Goal: Task Accomplishment & Management: Complete application form

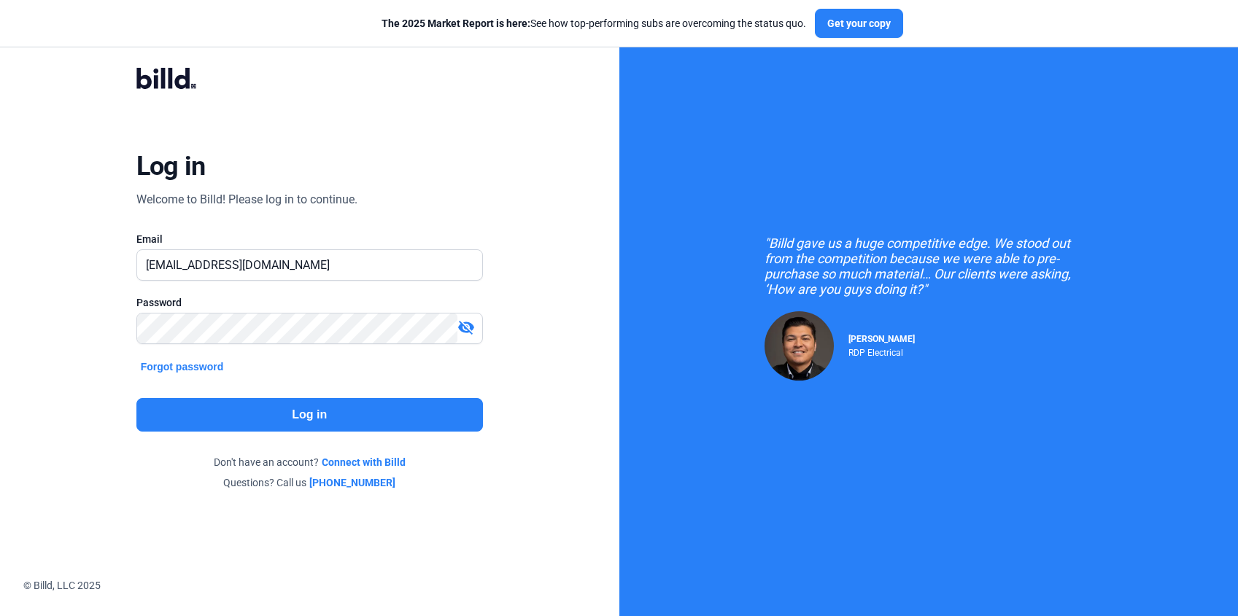
click at [284, 414] on button "Log in" at bounding box center [309, 415] width 346 height 34
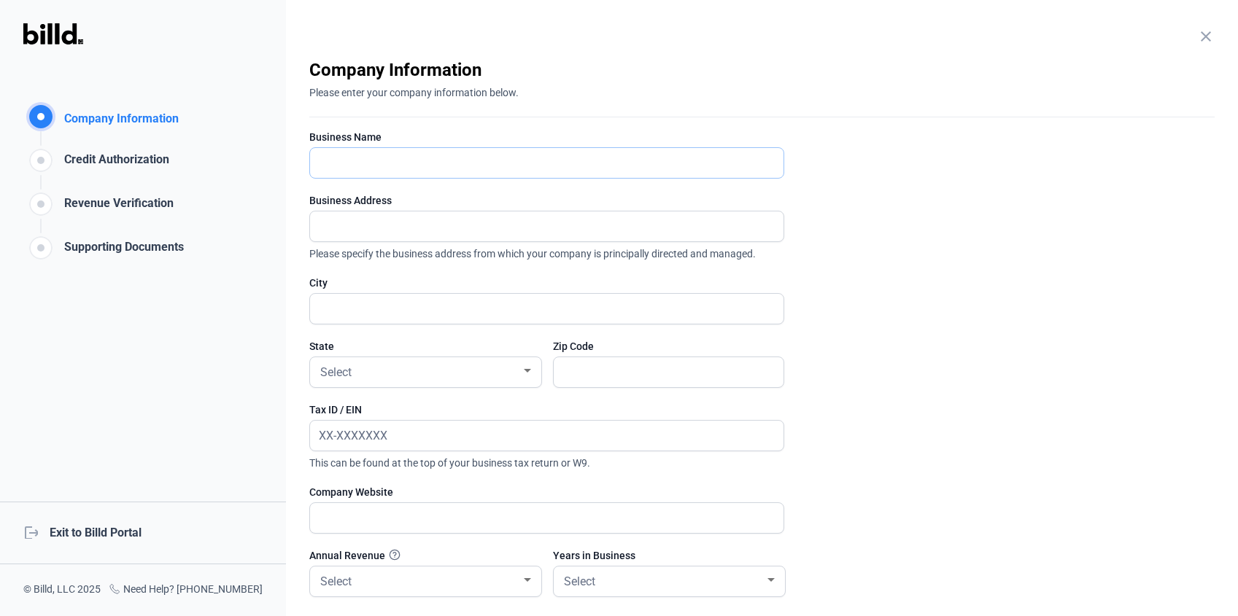
click at [395, 160] on input "text" at bounding box center [546, 163] width 473 height 30
click at [245, 219] on div "Company Information Company Information Credit Authorization Revenue Verificati…" at bounding box center [143, 308] width 286 height 616
click at [356, 160] on input "text" at bounding box center [538, 163] width 457 height 30
click at [859, 186] on enrollment-step "close Company Information Please enter your company information below. Business…" at bounding box center [761, 388] width 905 height 660
click at [415, 160] on input "text" at bounding box center [538, 163] width 457 height 30
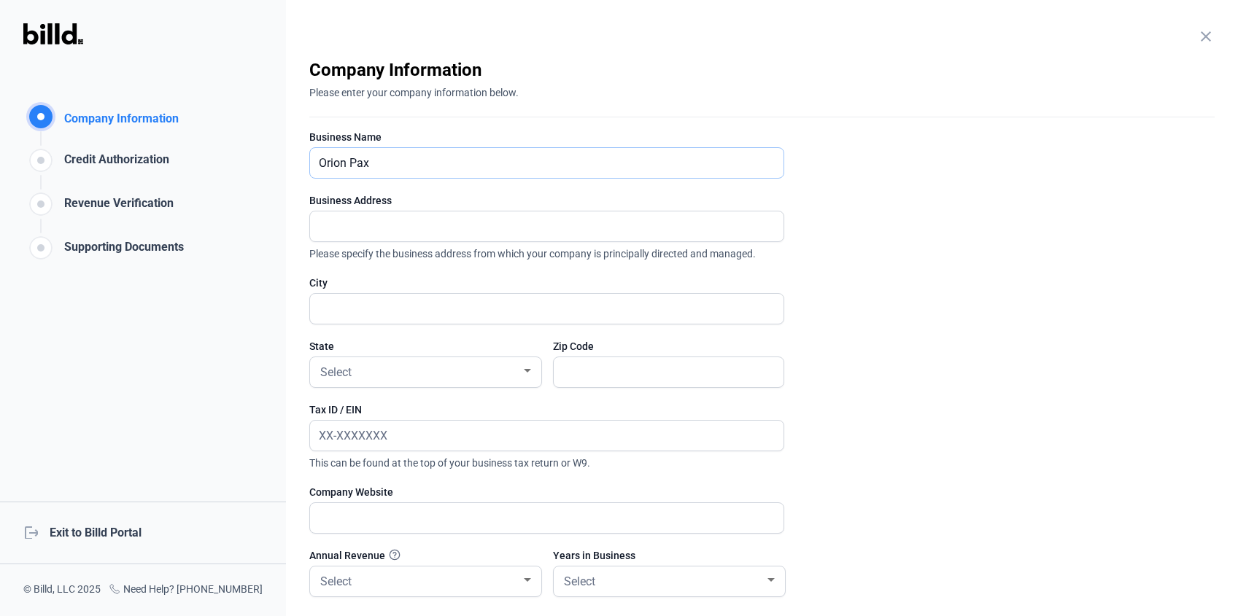
type input "Orion Pax"
click at [341, 223] on input "text" at bounding box center [538, 226] width 457 height 30
type input "[STREET_ADDRESS]"
type input "[US_STATE][GEOGRAPHIC_DATA]"
type input "80916"
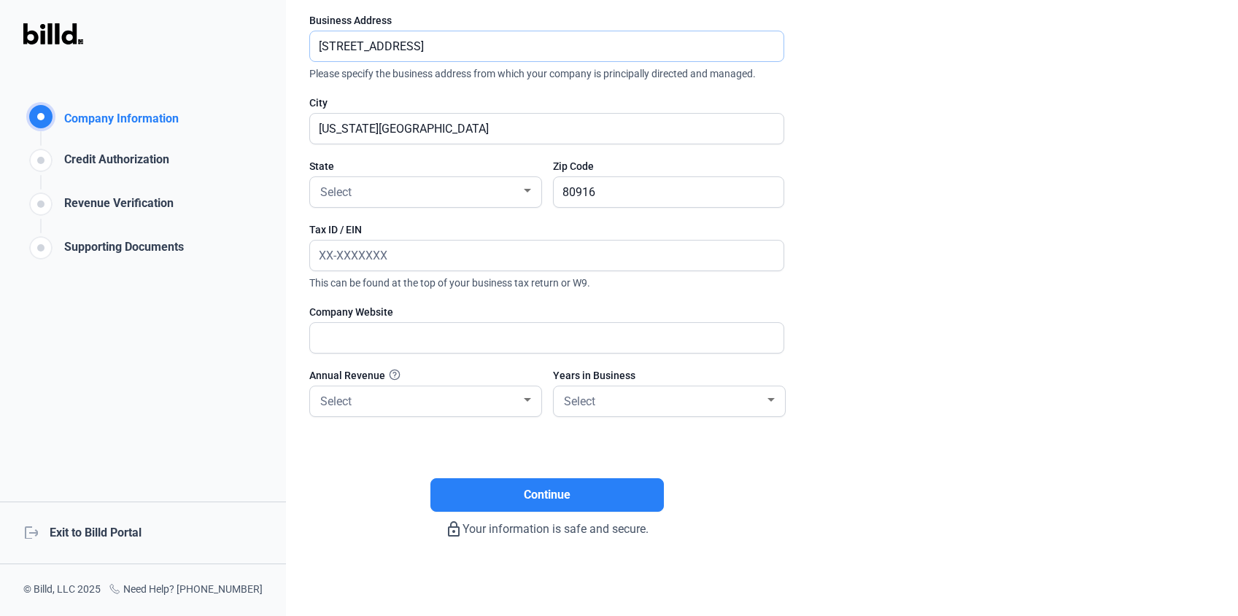
scroll to position [182, 0]
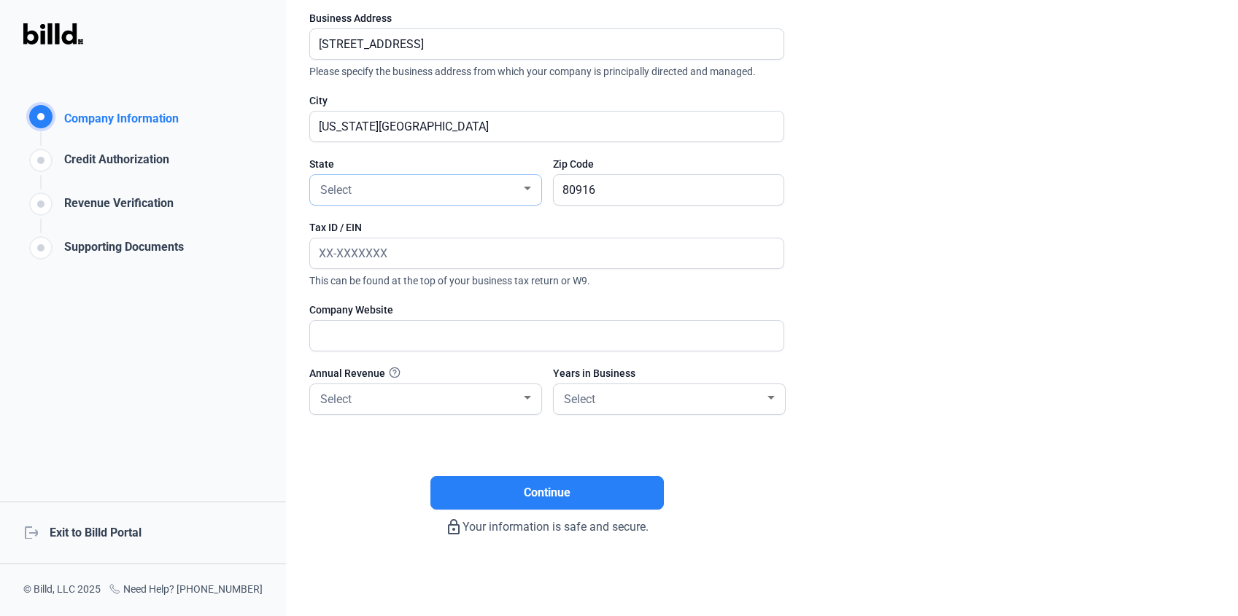
click at [431, 188] on div "Select" at bounding box center [418, 189] width 203 height 20
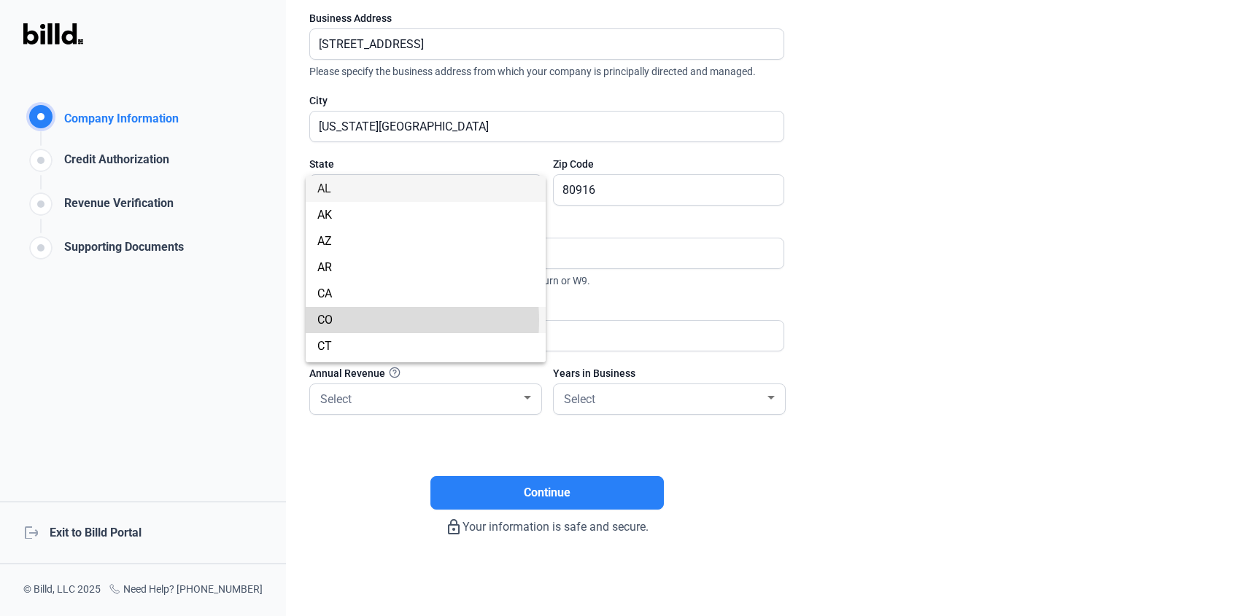
click at [348, 321] on span "CO" at bounding box center [425, 320] width 217 height 26
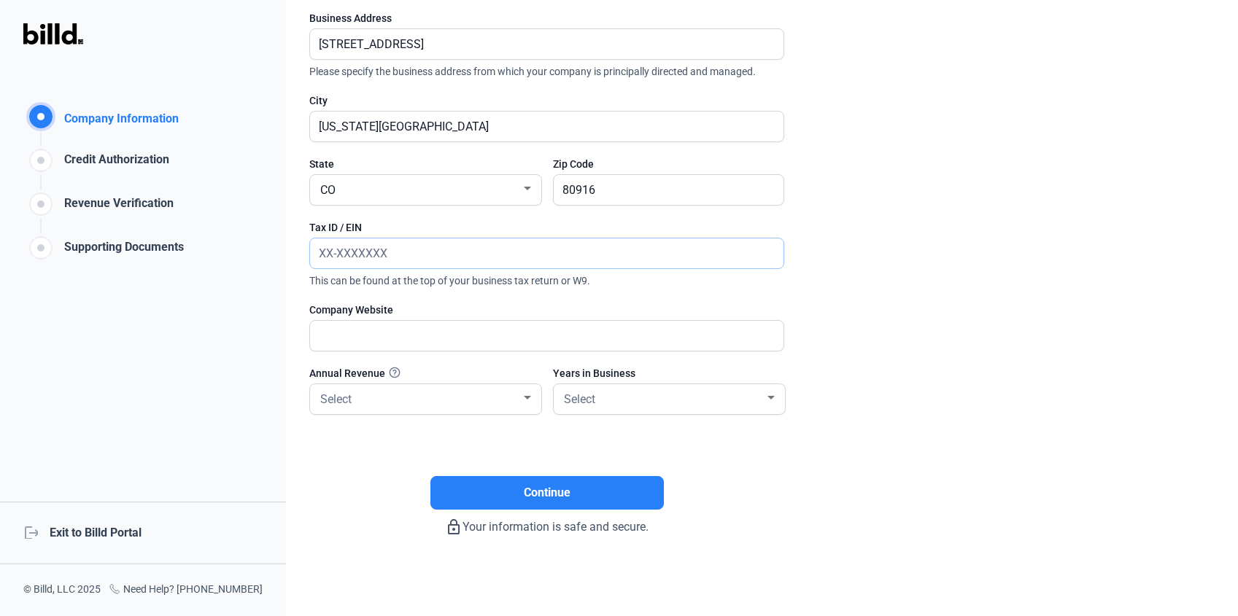
click at [362, 252] on input "text" at bounding box center [538, 253] width 457 height 30
click at [387, 255] on input "text" at bounding box center [538, 253] width 457 height 30
paste input "[US_EMPLOYER_IDENTIFICATION_NUMBER]"
type input "[US_EMPLOYER_IDENTIFICATION_NUMBER]"
click at [360, 332] on input "text" at bounding box center [546, 336] width 473 height 30
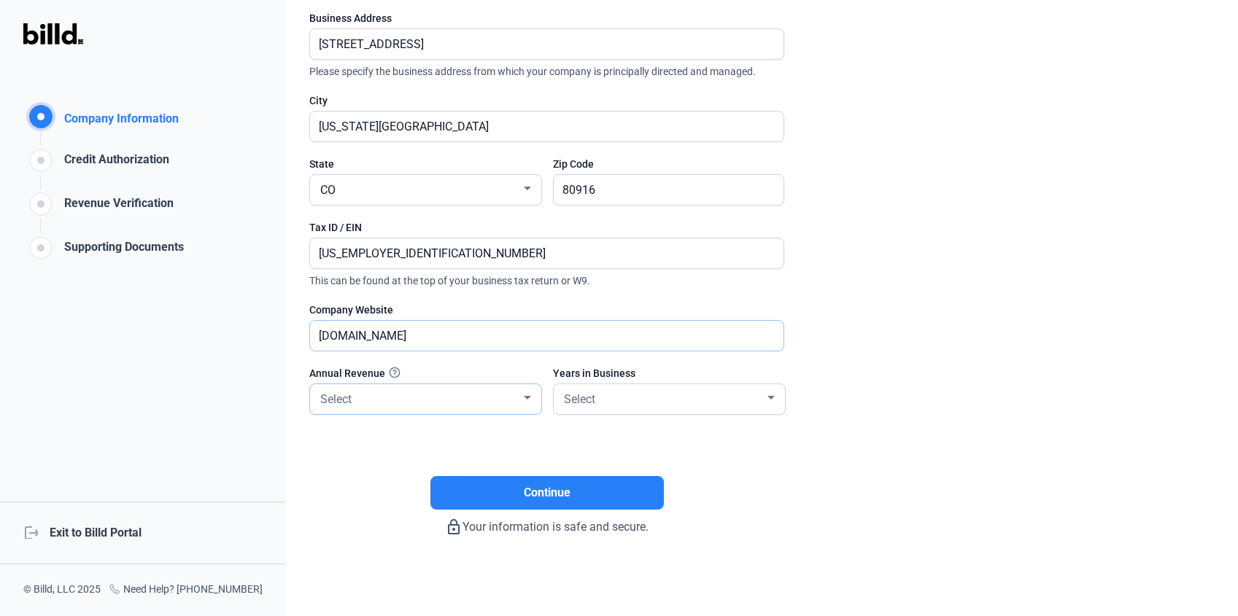
type input "[DOMAIN_NAME]"
click at [362, 400] on div "Select" at bounding box center [418, 398] width 203 height 20
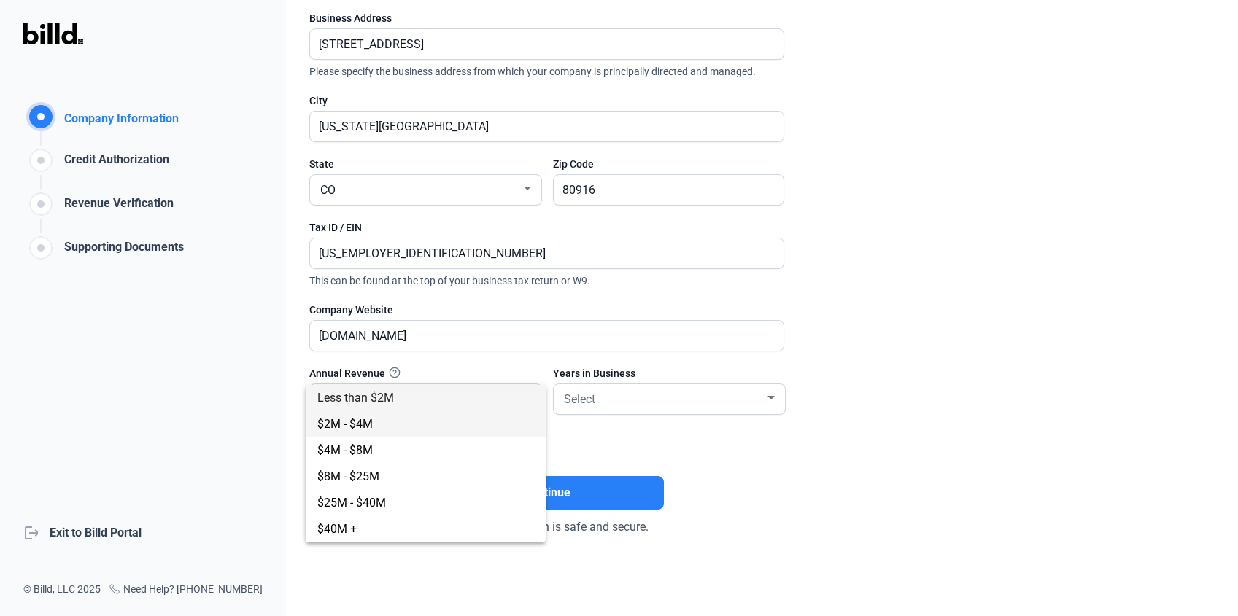
click at [357, 426] on span "$2M - $4M" at bounding box center [344, 424] width 55 height 14
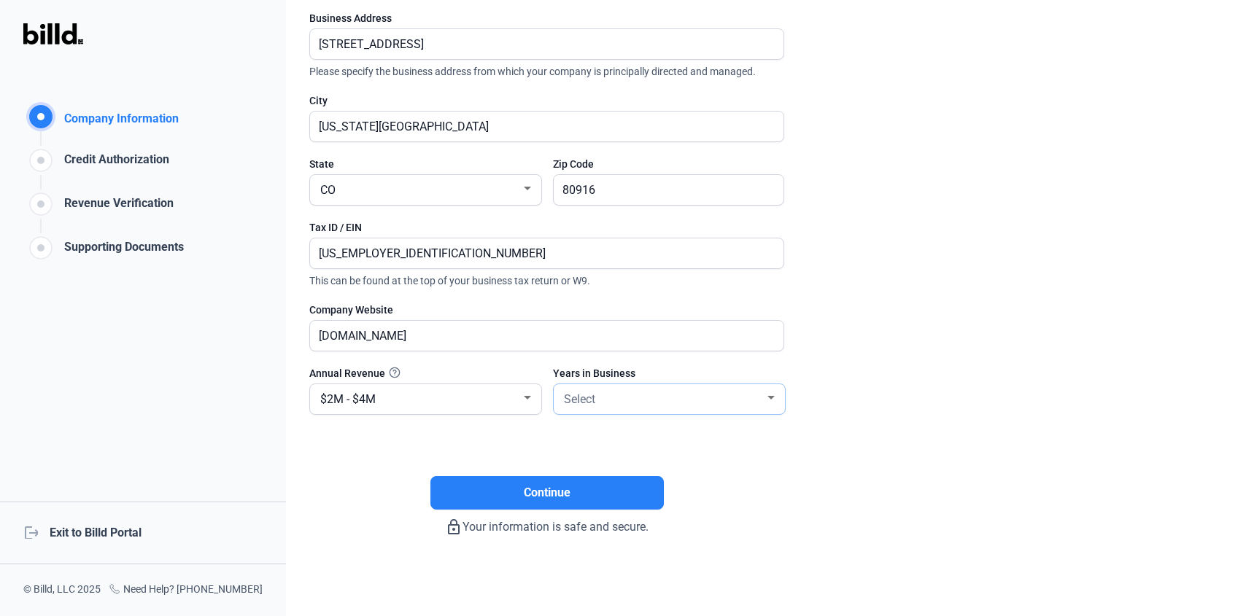
click at [578, 404] on span "Select" at bounding box center [579, 399] width 31 height 14
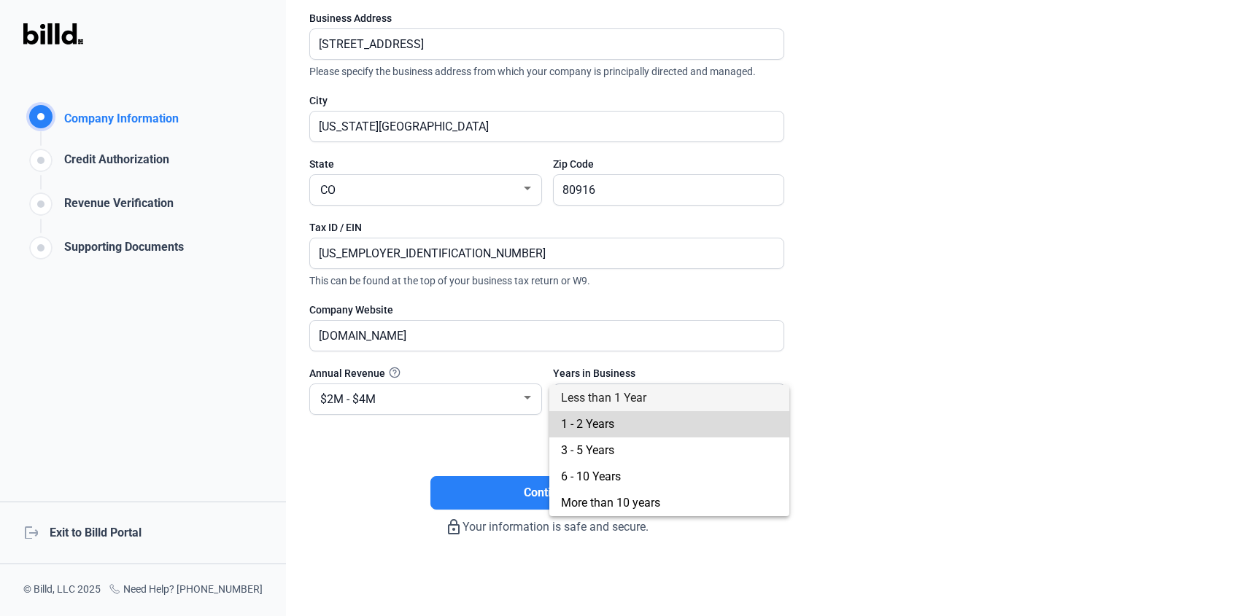
click at [570, 419] on span "1 - 2 Years" at bounding box center [587, 424] width 53 height 14
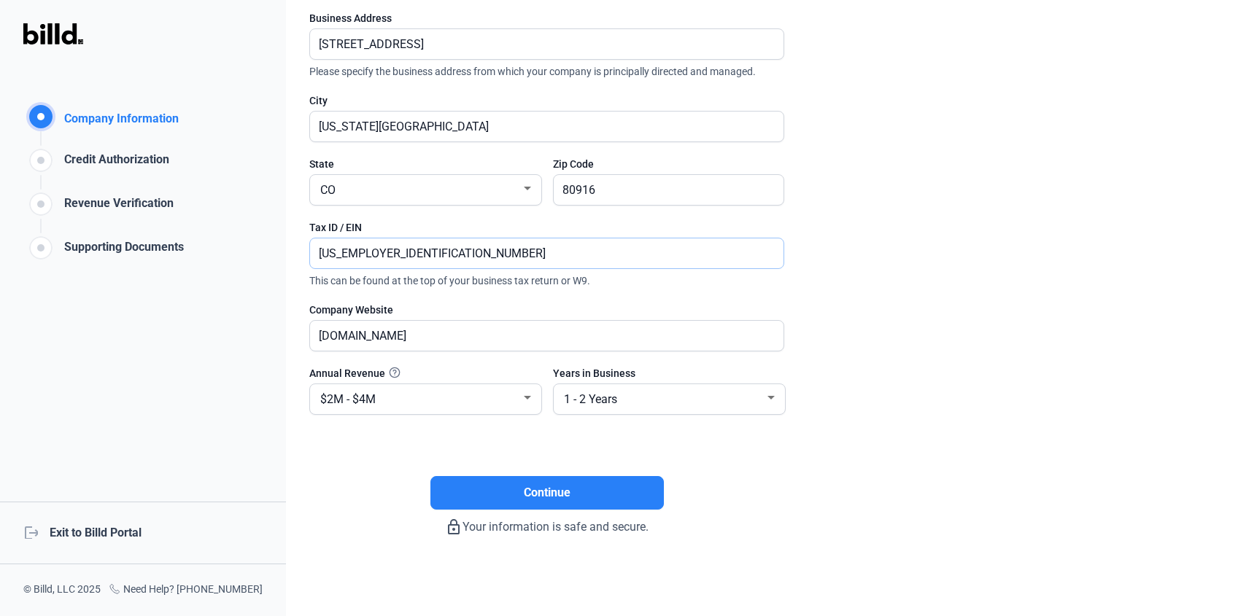
click at [465, 255] on input "[US_EMPLOYER_IDENTIFICATION_NUMBER]" at bounding box center [538, 253] width 457 height 30
click at [517, 489] on button "Continue" at bounding box center [546, 493] width 233 height 34
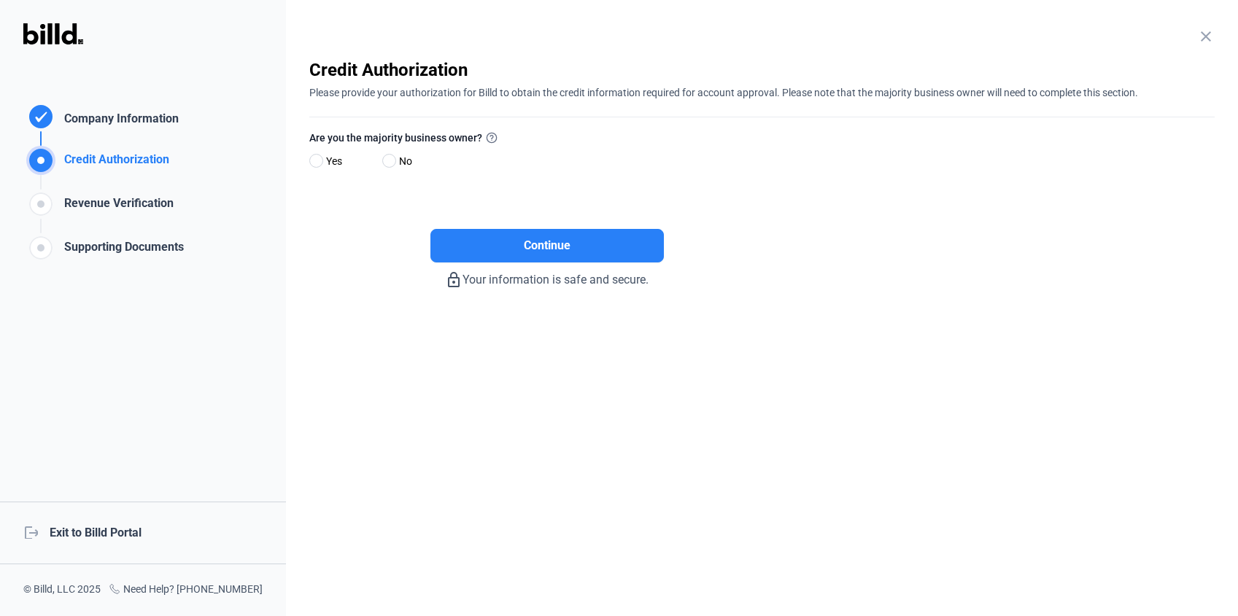
scroll to position [0, 0]
click at [389, 164] on span at bounding box center [389, 161] width 14 height 14
click at [389, 164] on input "No" at bounding box center [387, 161] width 11 height 11
radio input "true"
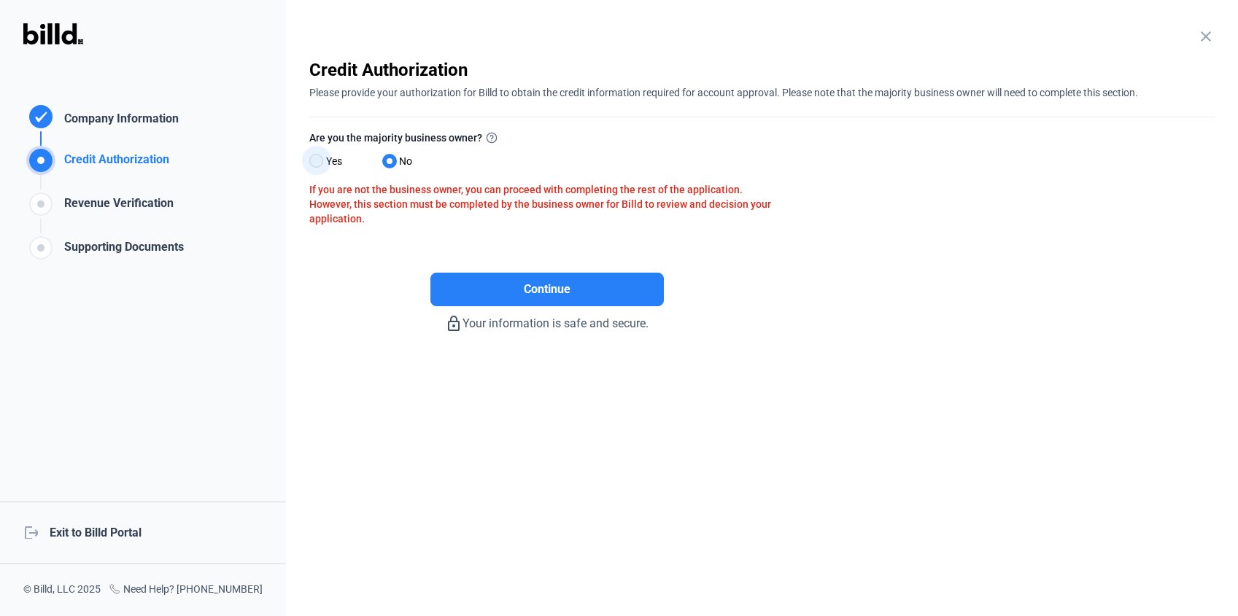
click at [318, 159] on span at bounding box center [316, 161] width 14 height 14
click at [318, 159] on input "Yes" at bounding box center [314, 161] width 11 height 11
radio input "true"
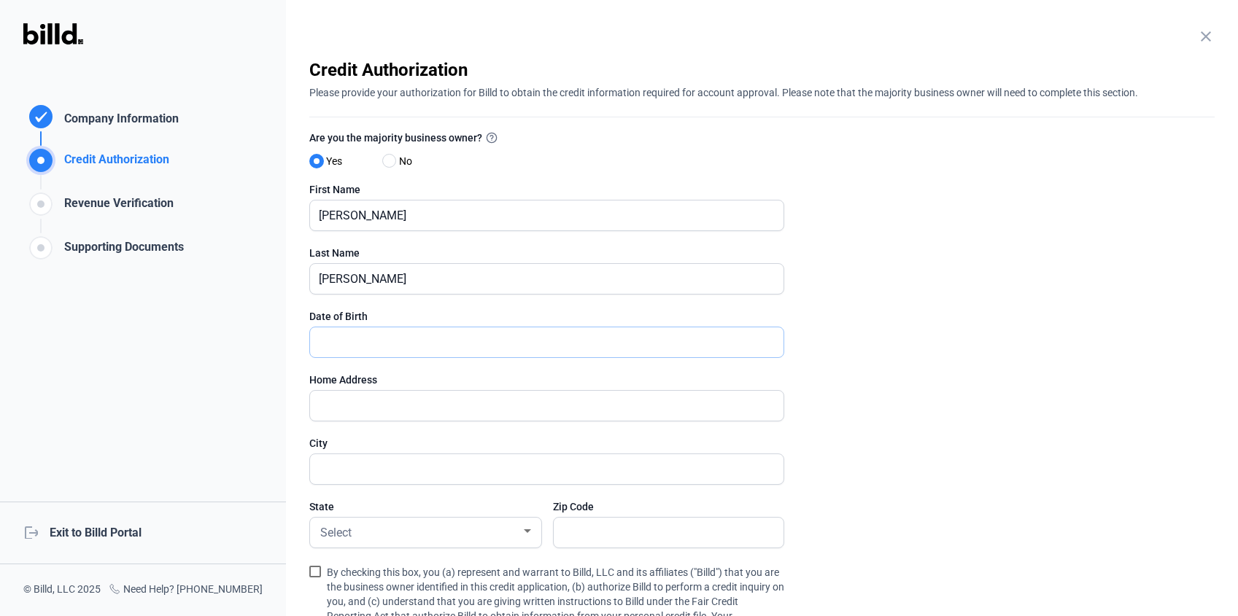
click at [381, 340] on input "text" at bounding box center [538, 342] width 457 height 30
type input "10/11/1963"
click at [323, 403] on input "text" at bounding box center [546, 406] width 473 height 30
type input "526 Sinton Avenue"
type input "[US_STATE][GEOGRAPHIC_DATA]"
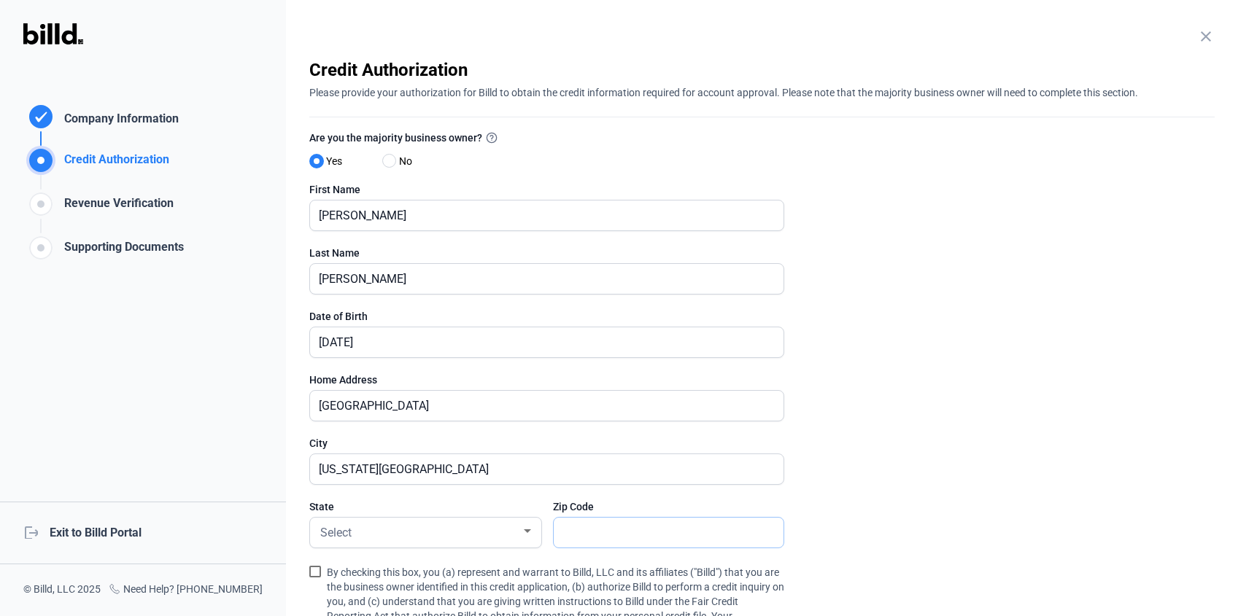
type input "80906"
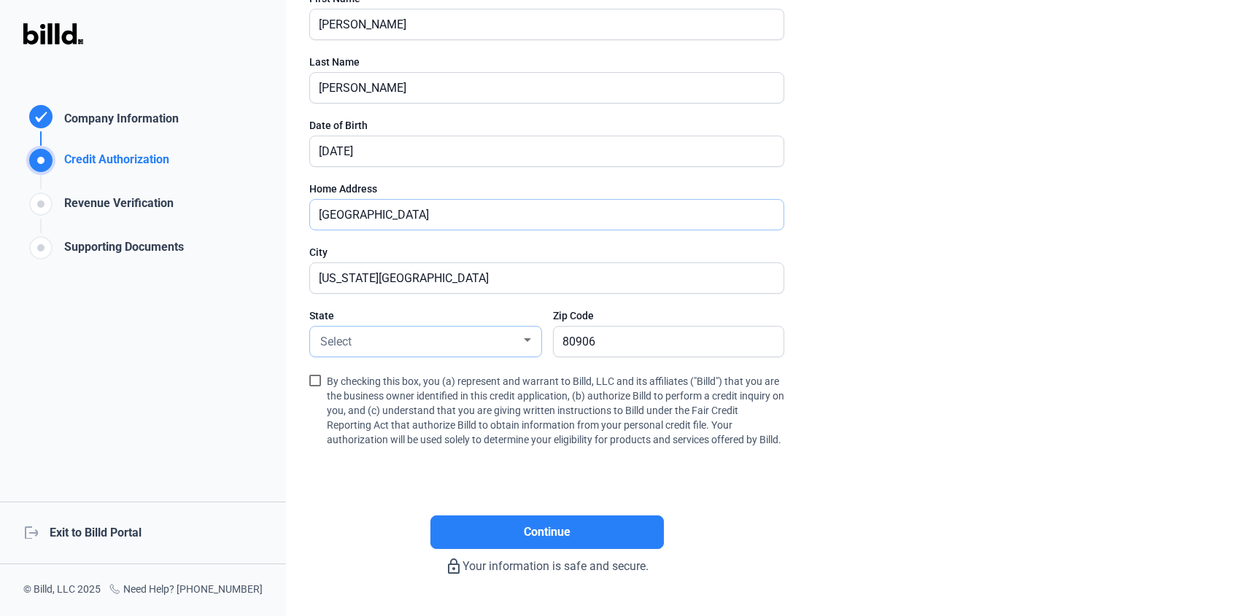
scroll to position [193, 0]
click at [423, 339] on div "Select" at bounding box center [418, 339] width 203 height 20
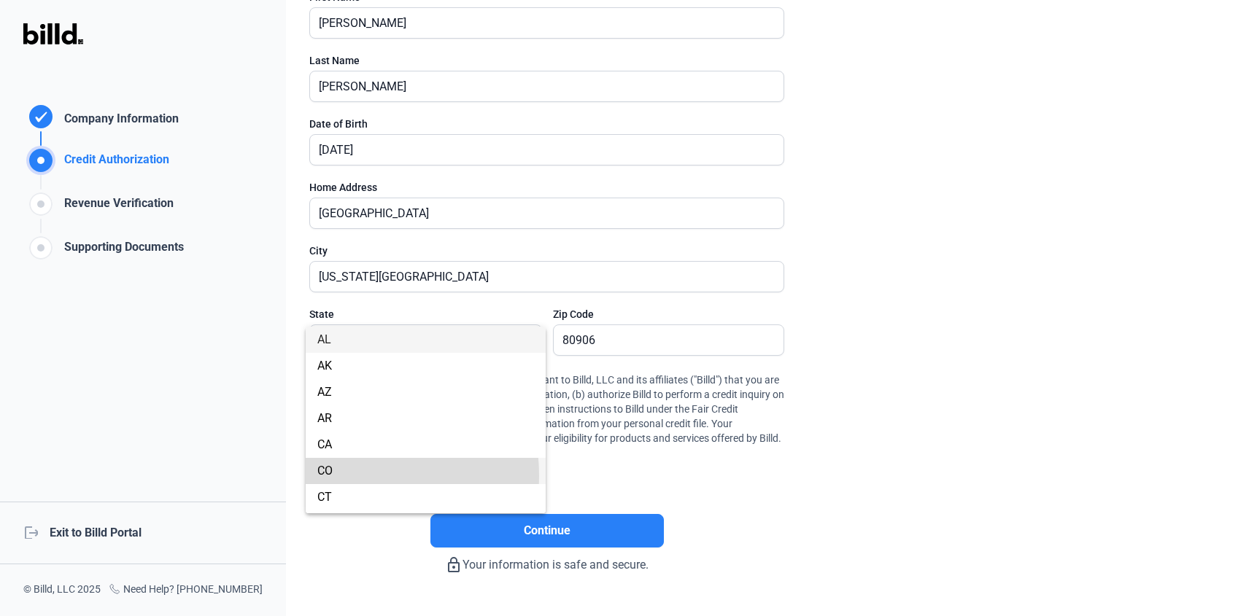
click at [330, 476] on span "CO" at bounding box center [324, 471] width 15 height 14
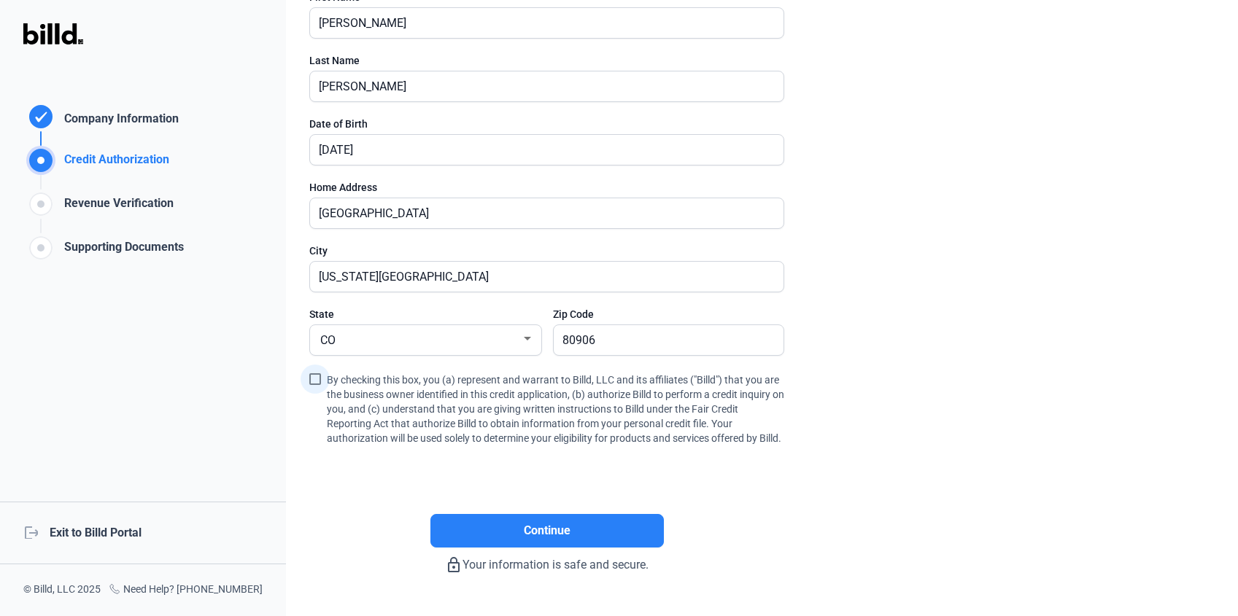
click at [314, 379] on span at bounding box center [315, 379] width 12 height 12
click at [0, 0] on input "By checking this box, you (a) represent and warrant to Billd, LLC and its affil…" at bounding box center [0, 0] width 0 height 0
click at [552, 540] on span "Continue" at bounding box center [547, 531] width 47 height 18
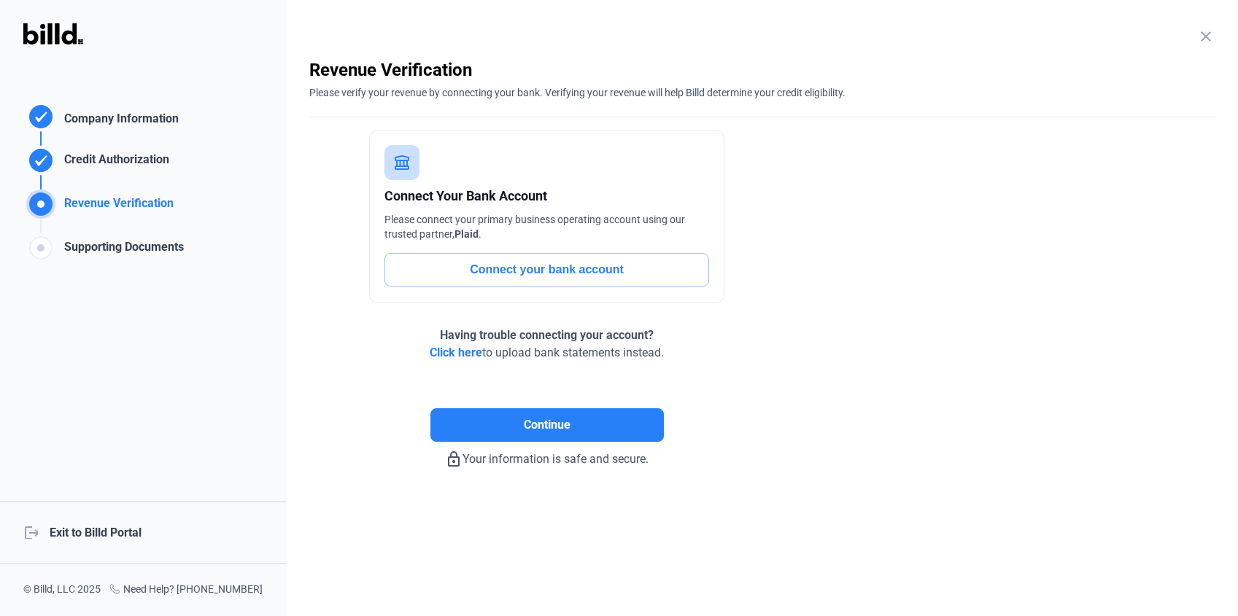
scroll to position [0, 0]
click at [493, 269] on button "Connect your bank account" at bounding box center [546, 270] width 325 height 34
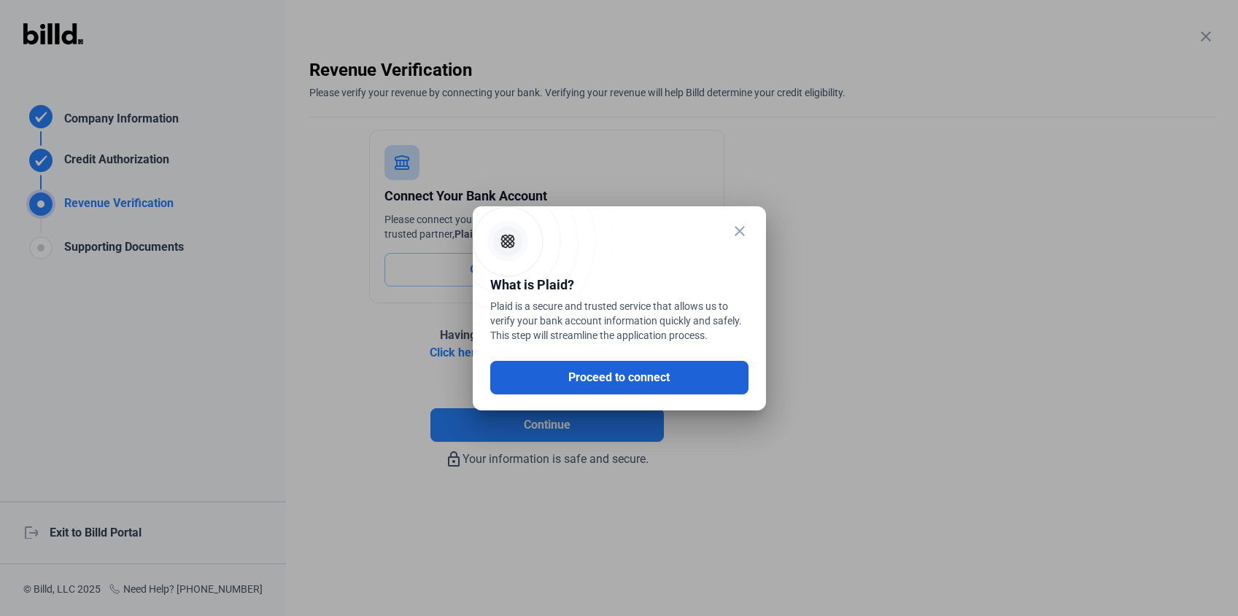
click at [606, 369] on button "Proceed to connect" at bounding box center [619, 378] width 258 height 34
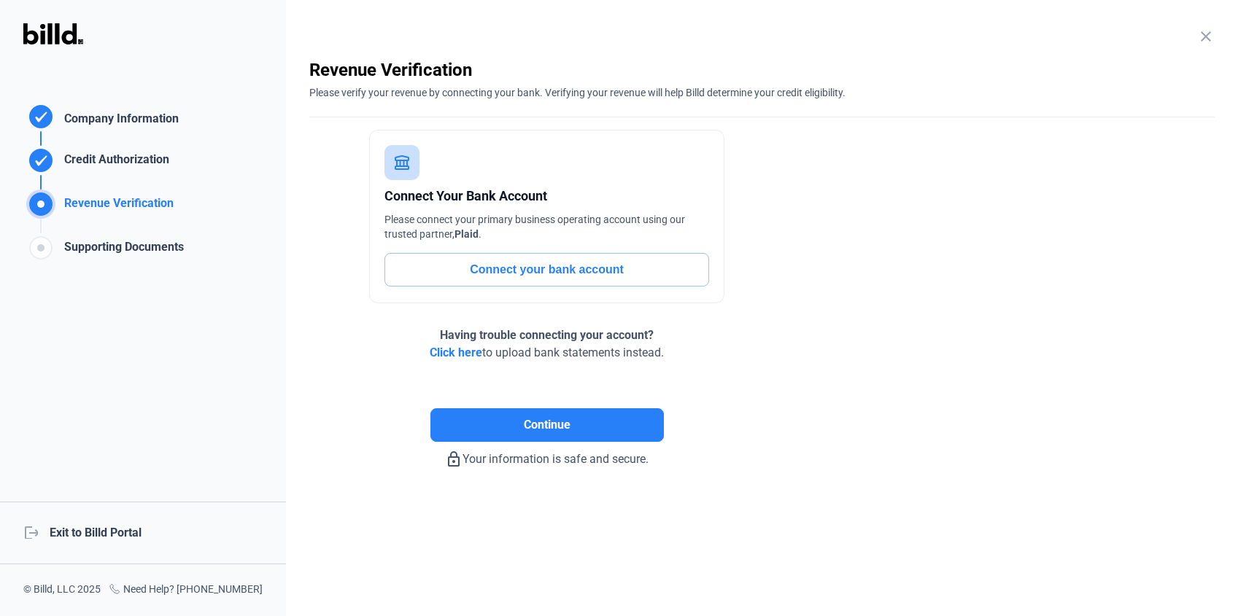
click at [69, 152] on div "Credit Authorization" at bounding box center [113, 163] width 111 height 24
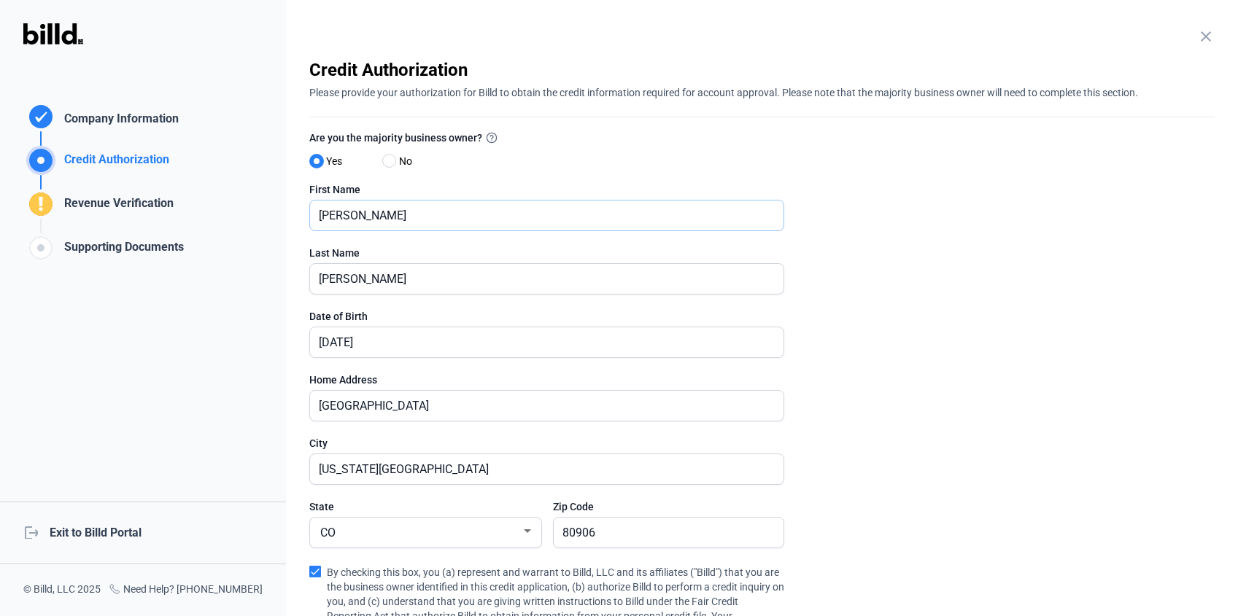
click at [387, 215] on input "Michael" at bounding box center [538, 216] width 457 height 30
click at [551, 165] on div "Are you the majority business owner? Yes No" at bounding box center [546, 156] width 475 height 53
drag, startPoint x: 394, startPoint y: 217, endPoint x: 280, endPoint y: 211, distance: 113.9
click at [280, 211] on div "Credit Authorization Company Information Credit Authorization Revenue Verificat…" at bounding box center [619, 308] width 1238 height 616
type input "[PERSON_NAME]"
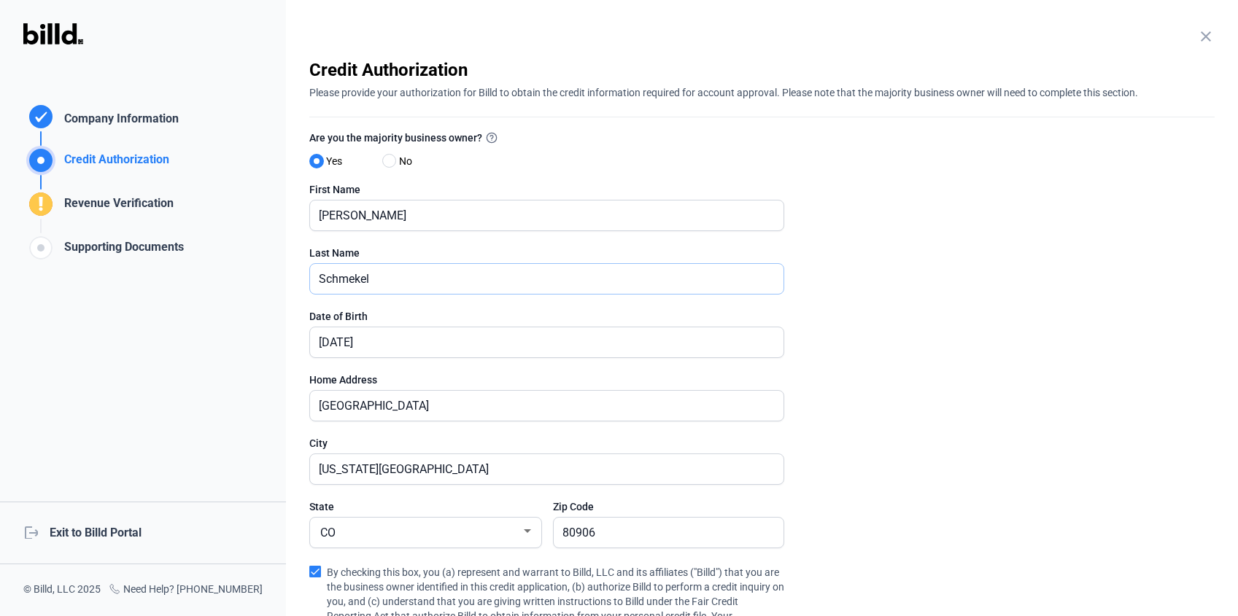
type input "Schmekel"
drag, startPoint x: 389, startPoint y: 344, endPoint x: 285, endPoint y: 340, distance: 103.6
click at [285, 340] on div "Credit Authorization Company Information Credit Authorization Revenue Verificat…" at bounding box center [619, 308] width 1238 height 616
type input "[DATE]"
click at [372, 400] on input "526 Sinton Avenue" at bounding box center [538, 406] width 457 height 30
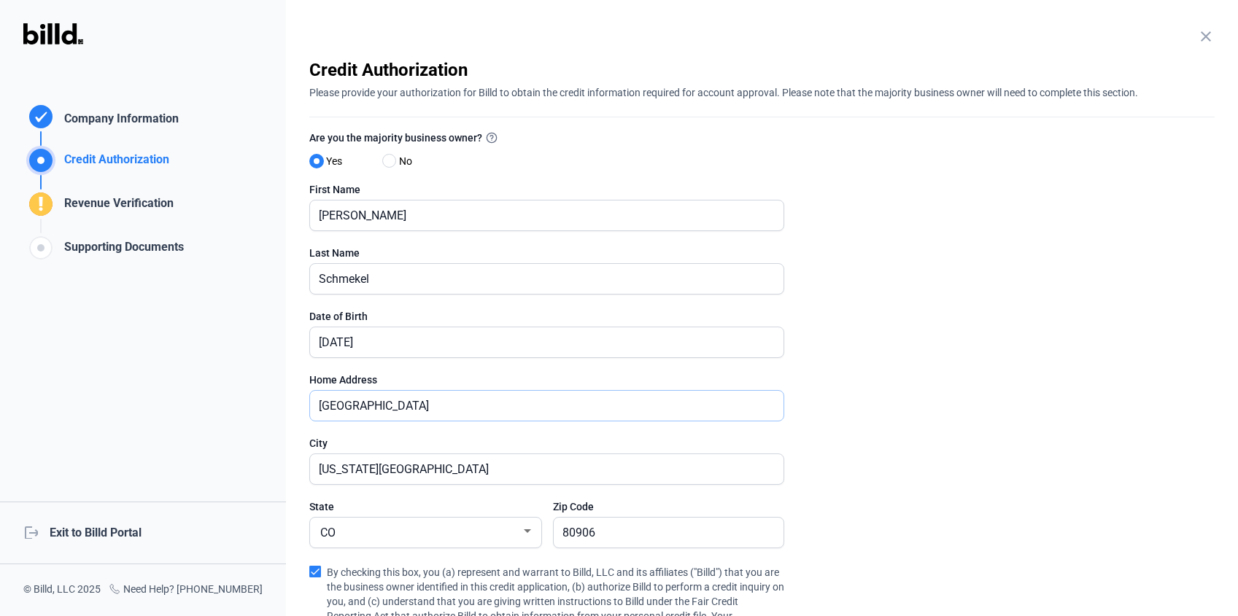
drag, startPoint x: 438, startPoint y: 405, endPoint x: 277, endPoint y: 401, distance: 160.5
click at [276, 401] on div "Credit Authorization Company Information Credit Authorization Revenue Verificat…" at bounding box center [619, 308] width 1238 height 616
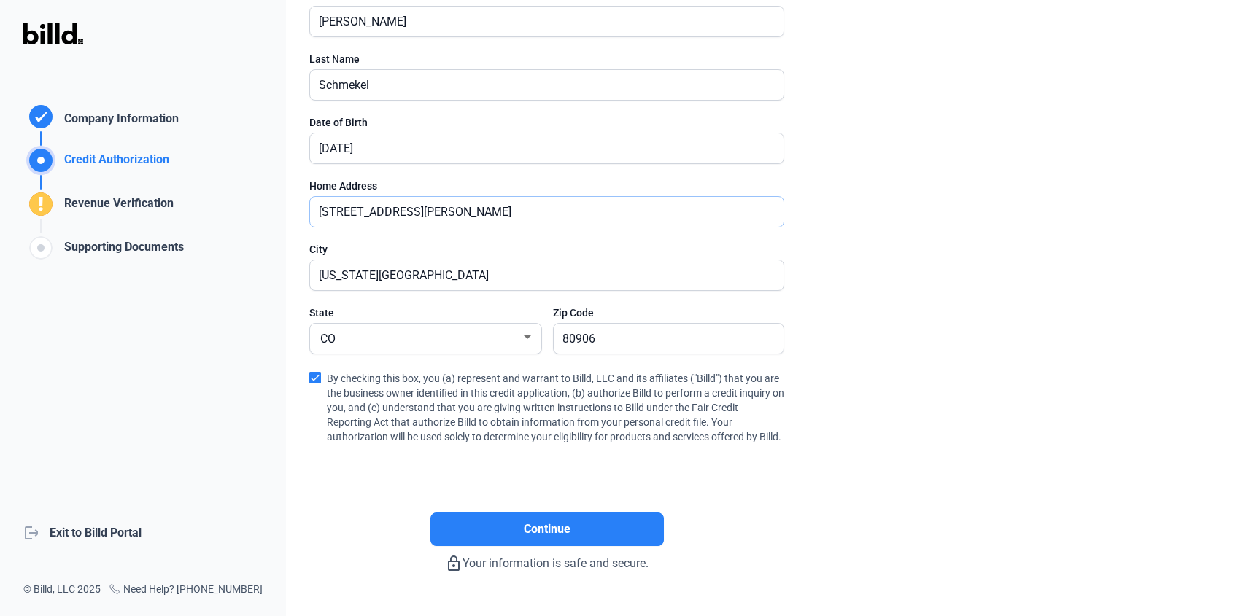
scroll to position [195, 0]
type input "[STREET_ADDRESS][PERSON_NAME]"
drag, startPoint x: 604, startPoint y: 334, endPoint x: 559, endPoint y: 335, distance: 44.5
click at [559, 335] on input "80906" at bounding box center [669, 338] width 230 height 30
drag, startPoint x: 402, startPoint y: 273, endPoint x: 252, endPoint y: 261, distance: 150.0
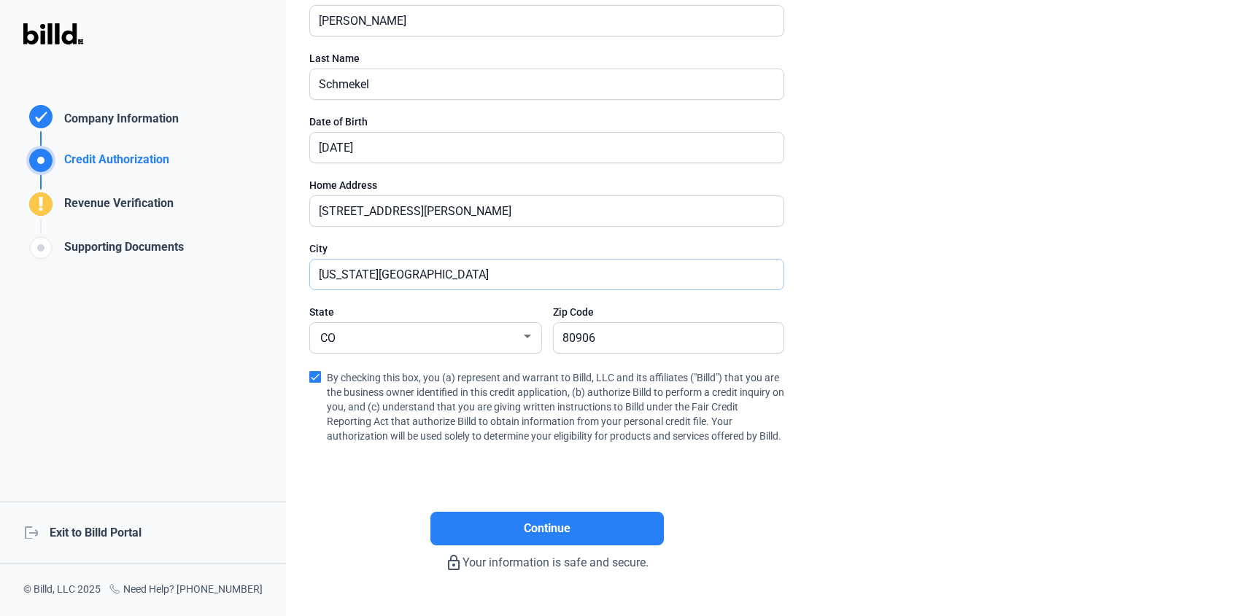
click at [252, 261] on div "Credit Authorization Company Information Credit Authorization Revenue Verificat…" at bounding box center [619, 308] width 1238 height 616
type input "Peyton"
drag, startPoint x: 608, startPoint y: 334, endPoint x: 521, endPoint y: 333, distance: 87.5
click at [521, 333] on div "State CO Zip Code 80906" at bounding box center [546, 336] width 475 height 63
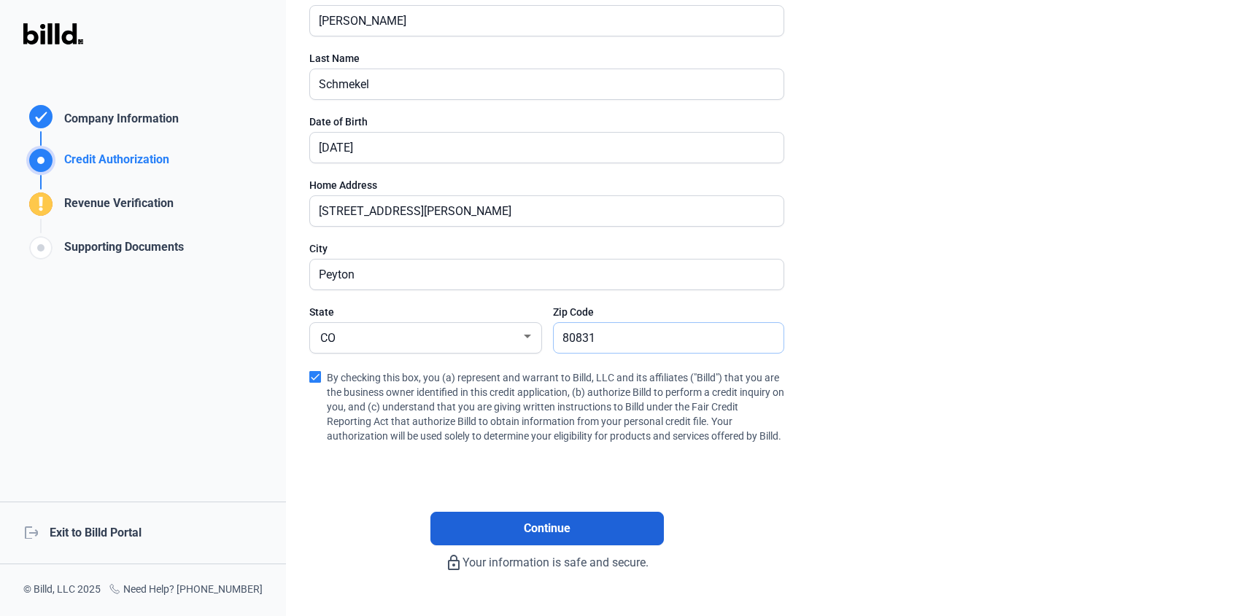
type input "80831"
click at [505, 535] on button "Continue" at bounding box center [546, 529] width 233 height 34
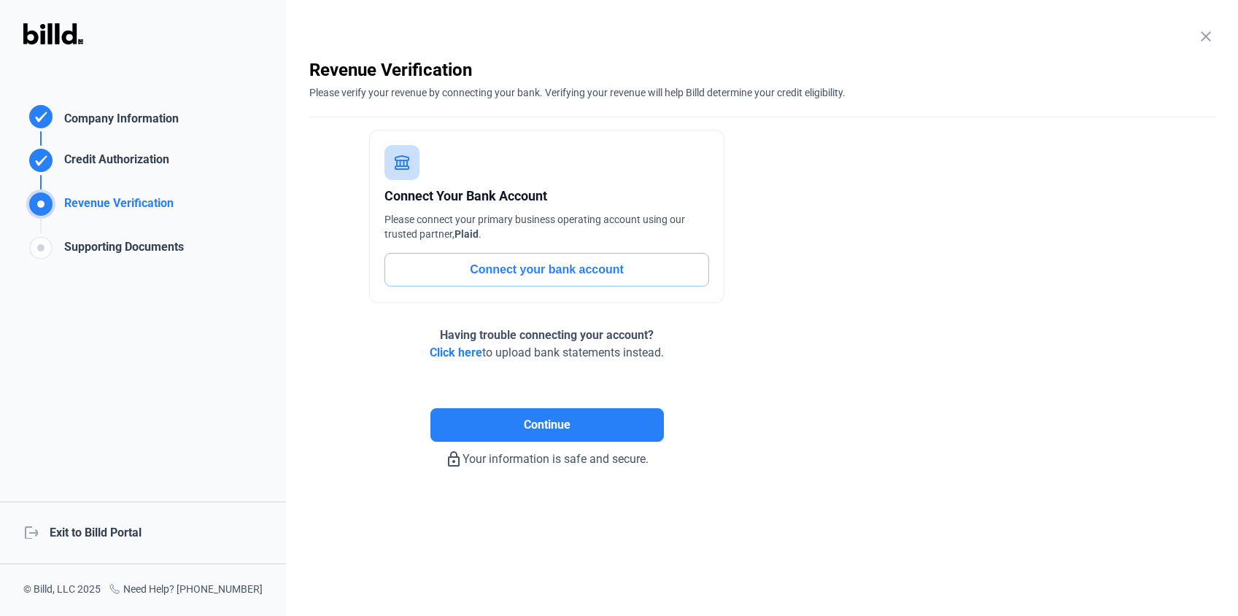
scroll to position [0, 0]
click at [547, 271] on button "Connect your bank account" at bounding box center [546, 270] width 325 height 34
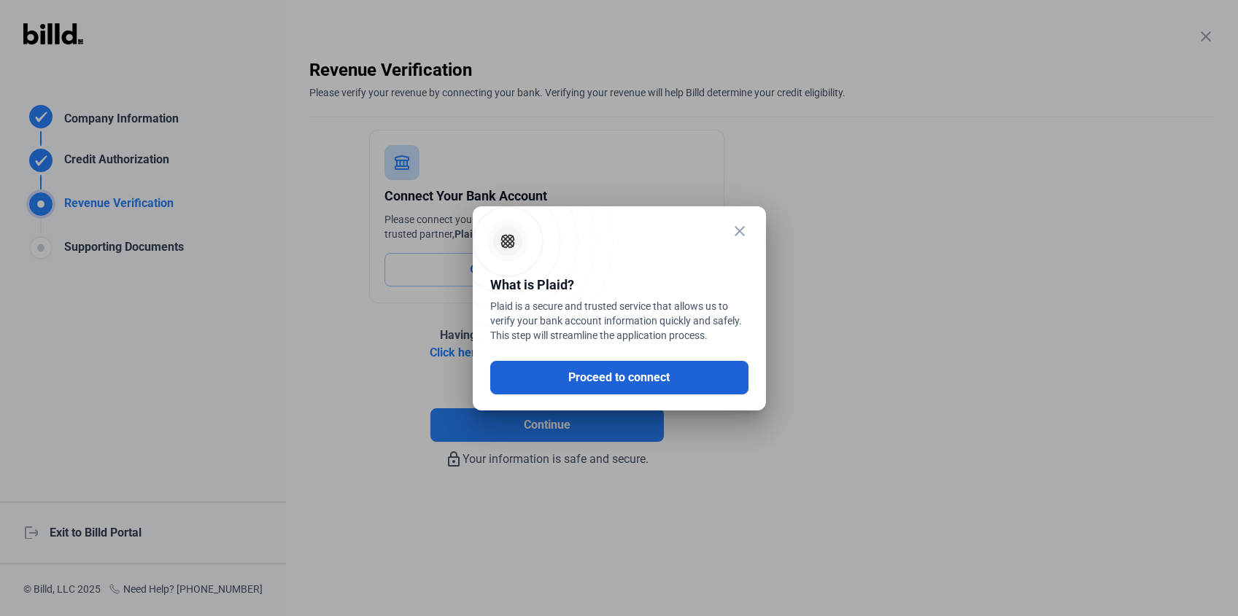
click at [598, 378] on button "Proceed to connect" at bounding box center [619, 378] width 258 height 34
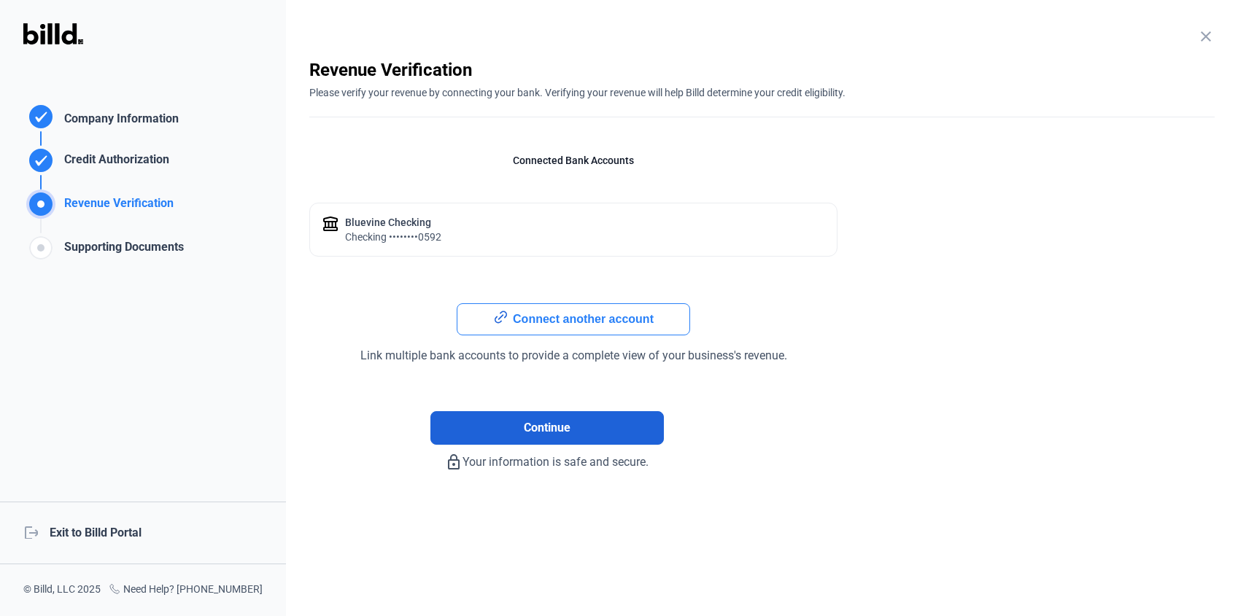
click at [501, 426] on button "Continue" at bounding box center [546, 428] width 233 height 34
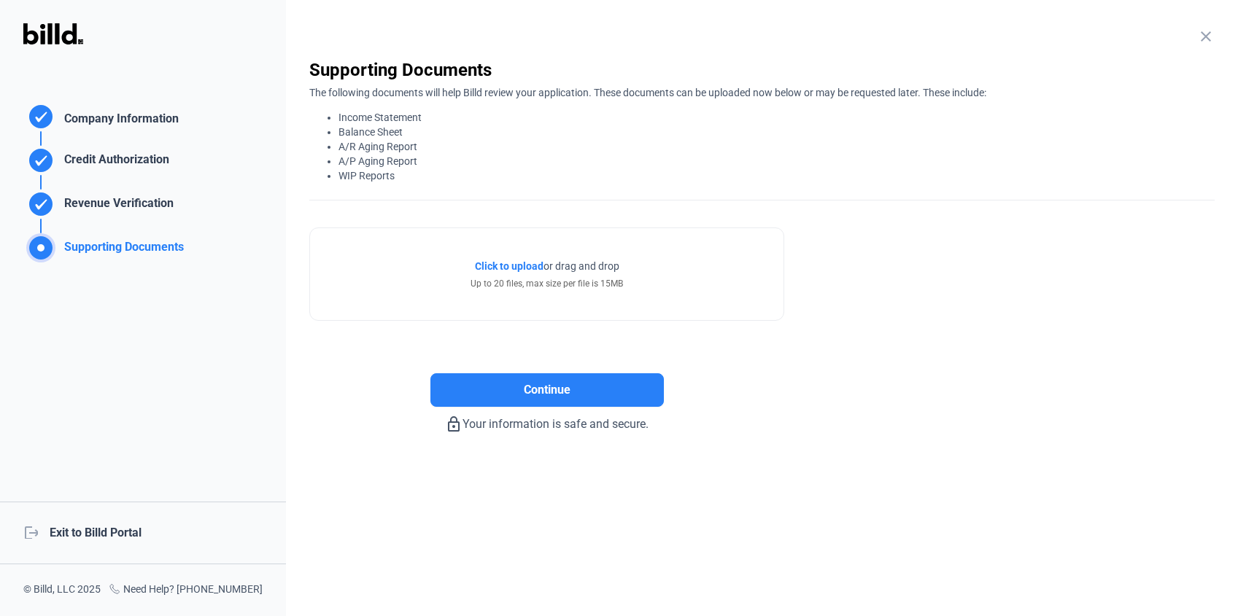
click at [400, 359] on div "Continue" at bounding box center [546, 367] width 475 height 80
click at [132, 352] on div "Supporting Documents Company Information Credit Authorization Revenue Verificat…" at bounding box center [143, 308] width 286 height 616
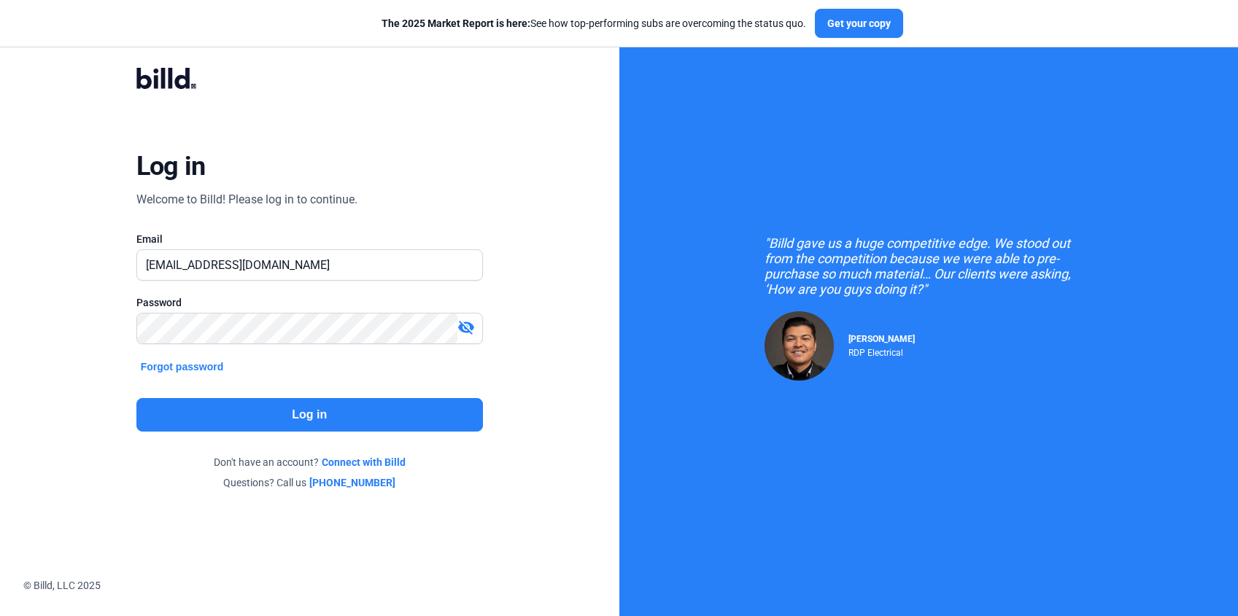
click at [295, 423] on button "Log in" at bounding box center [309, 415] width 346 height 34
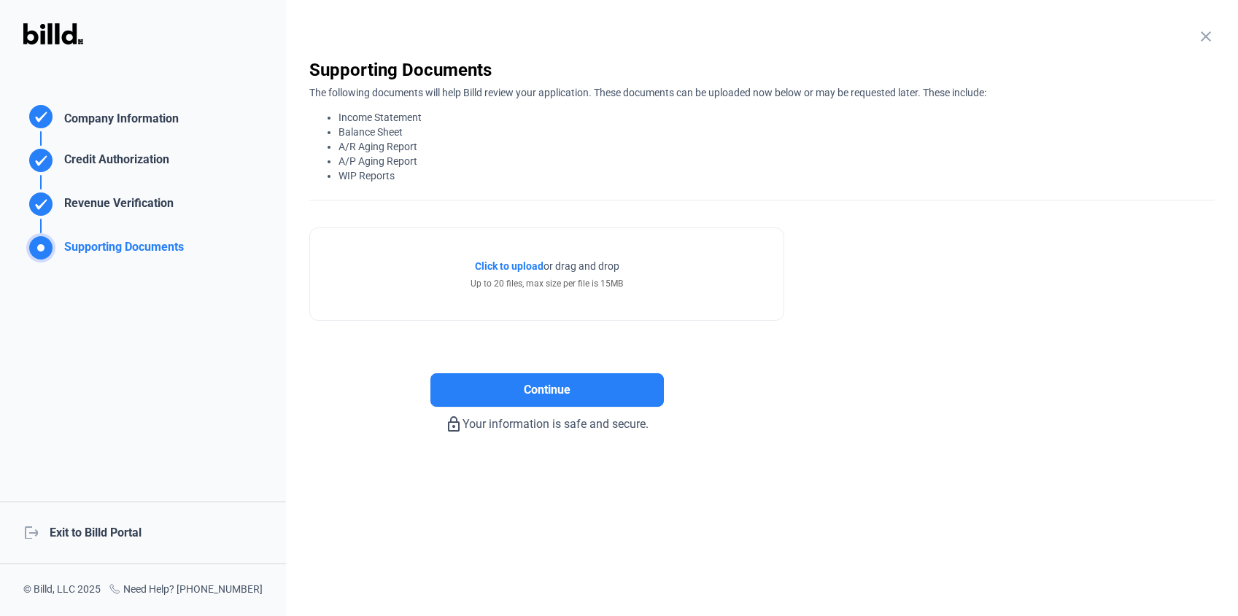
click at [527, 277] on div "Up to 20 files, max size per file is 15MB" at bounding box center [546, 283] width 152 height 13
click at [525, 267] on span "Click to upload" at bounding box center [509, 266] width 69 height 12
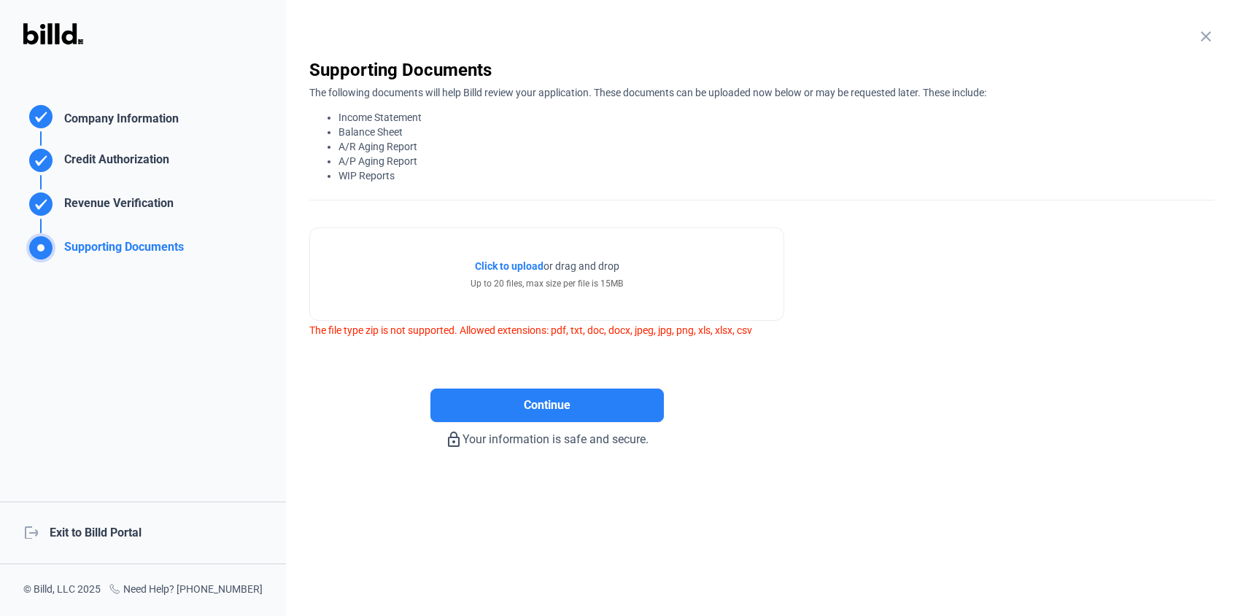
click at [487, 264] on span "Click to upload" at bounding box center [509, 266] width 69 height 12
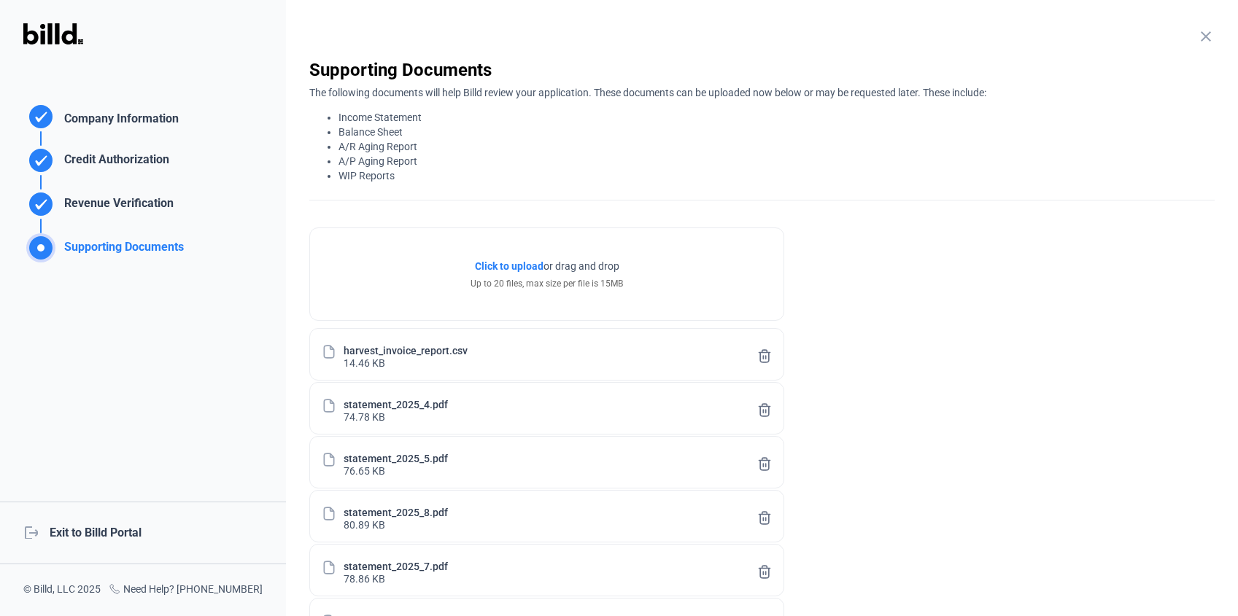
click at [966, 288] on enrollment-step "close Supporting Documents The following documents will help Billd review your …" at bounding box center [761, 407] width 905 height 699
click at [888, 234] on enrollment-step "close Supporting Documents The following documents will help Billd review your …" at bounding box center [761, 407] width 905 height 699
click at [877, 252] on enrollment-step "close Supporting Documents The following documents will help Billd review your …" at bounding box center [761, 407] width 905 height 699
click at [768, 152] on li "A/R Aging Report" at bounding box center [776, 146] width 876 height 15
click at [466, 184] on div "close Supporting Documents The following documents will help Billd review your …" at bounding box center [761, 129] width 905 height 142
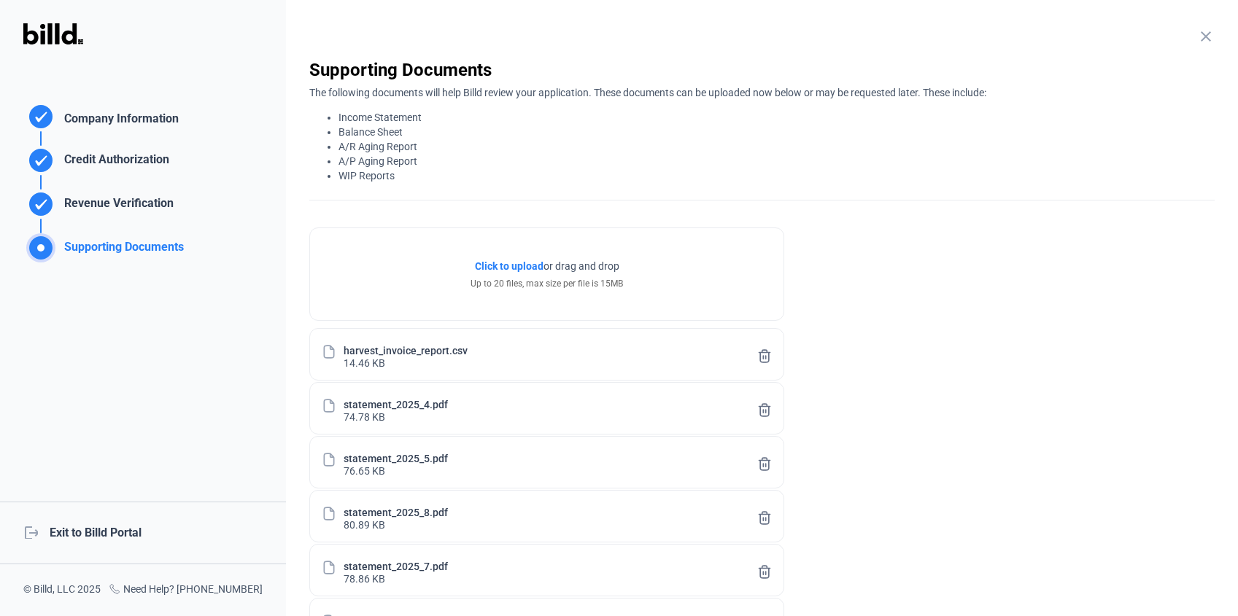
click at [529, 128] on li "Balance Sheet" at bounding box center [776, 132] width 876 height 15
click at [904, 227] on enrollment-step "close Supporting Documents The following documents will help Billd review your …" at bounding box center [761, 407] width 905 height 699
click at [999, 249] on enrollment-step "close Supporting Documents The following documents will help Billd review your …" at bounding box center [761, 407] width 905 height 699
click at [761, 354] on icon at bounding box center [764, 356] width 15 height 15
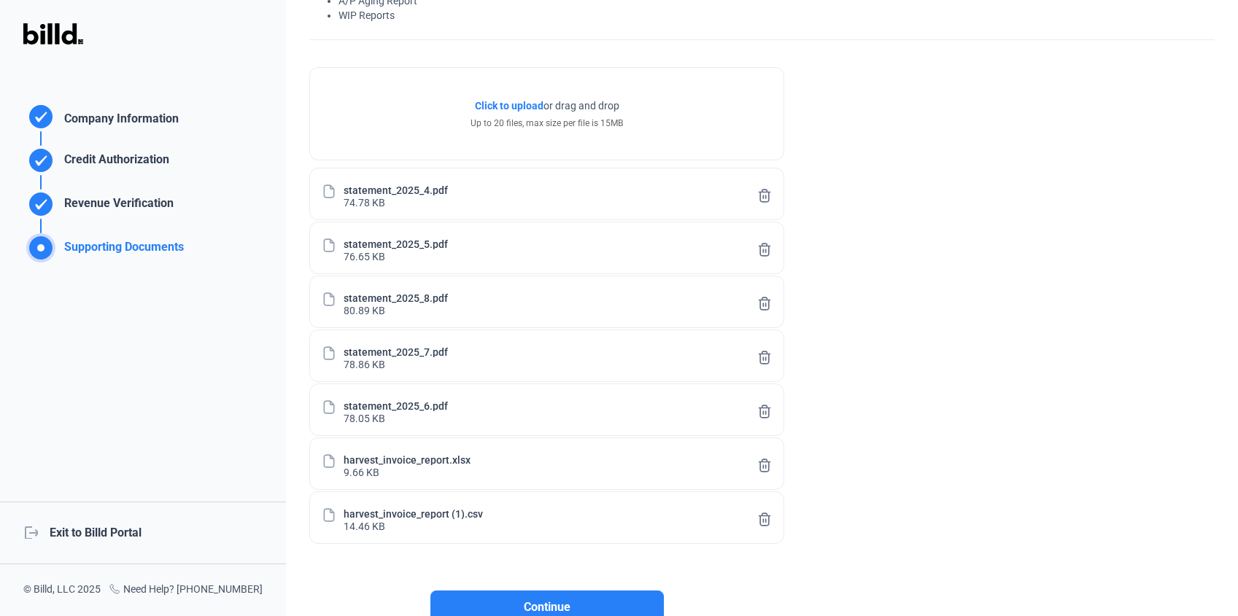
scroll to position [275, 0]
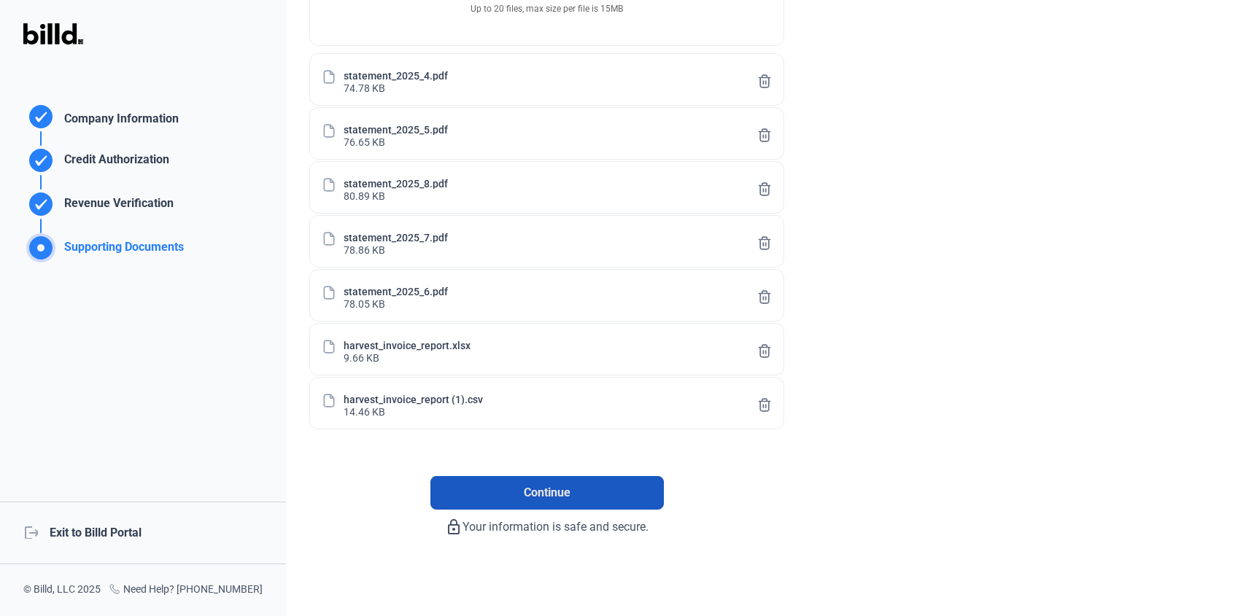
click at [534, 493] on span "Continue" at bounding box center [547, 493] width 47 height 18
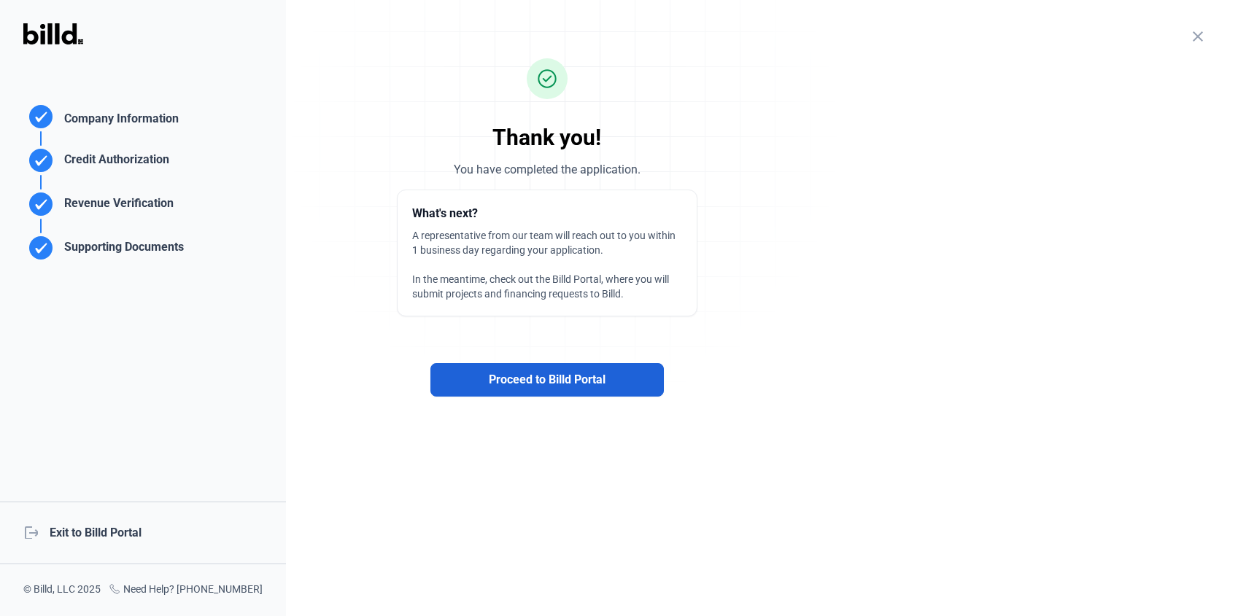
click at [570, 378] on span "Proceed to Billd Portal" at bounding box center [547, 380] width 117 height 18
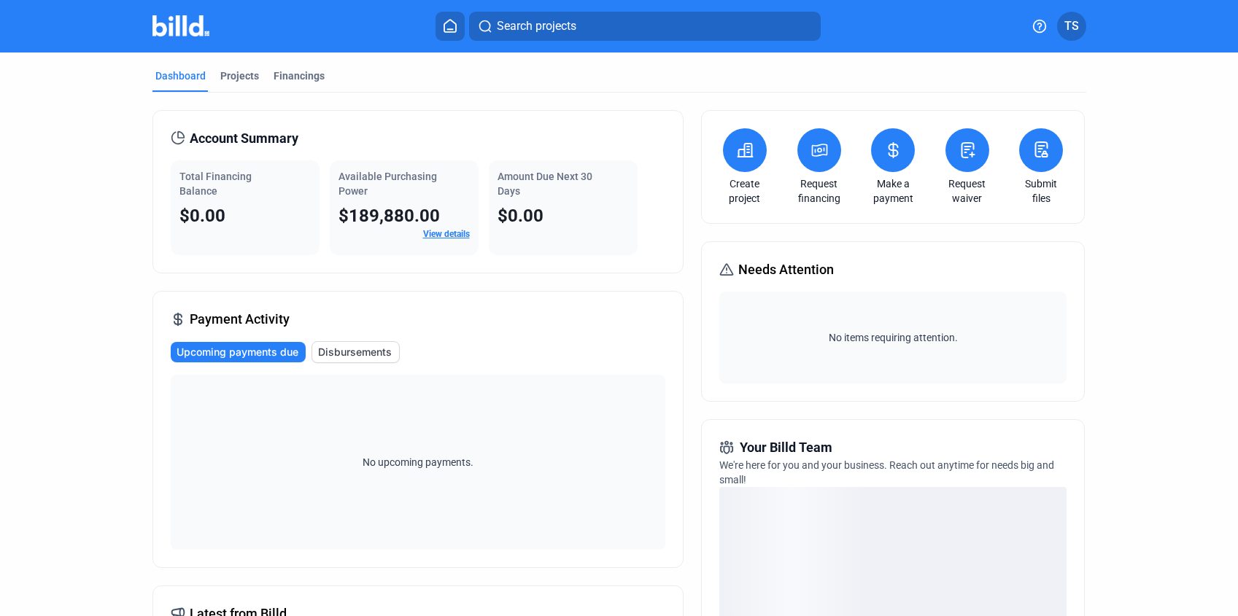
click at [830, 150] on button at bounding box center [819, 150] width 44 height 44
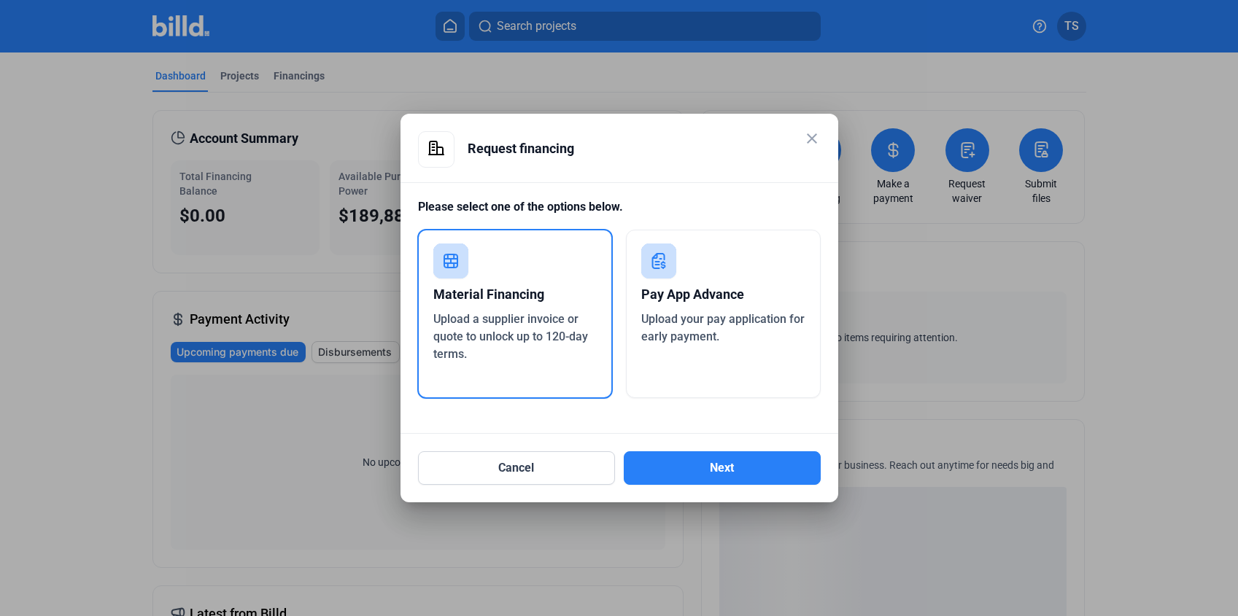
click at [672, 288] on div "Pay App Advance" at bounding box center [723, 295] width 164 height 32
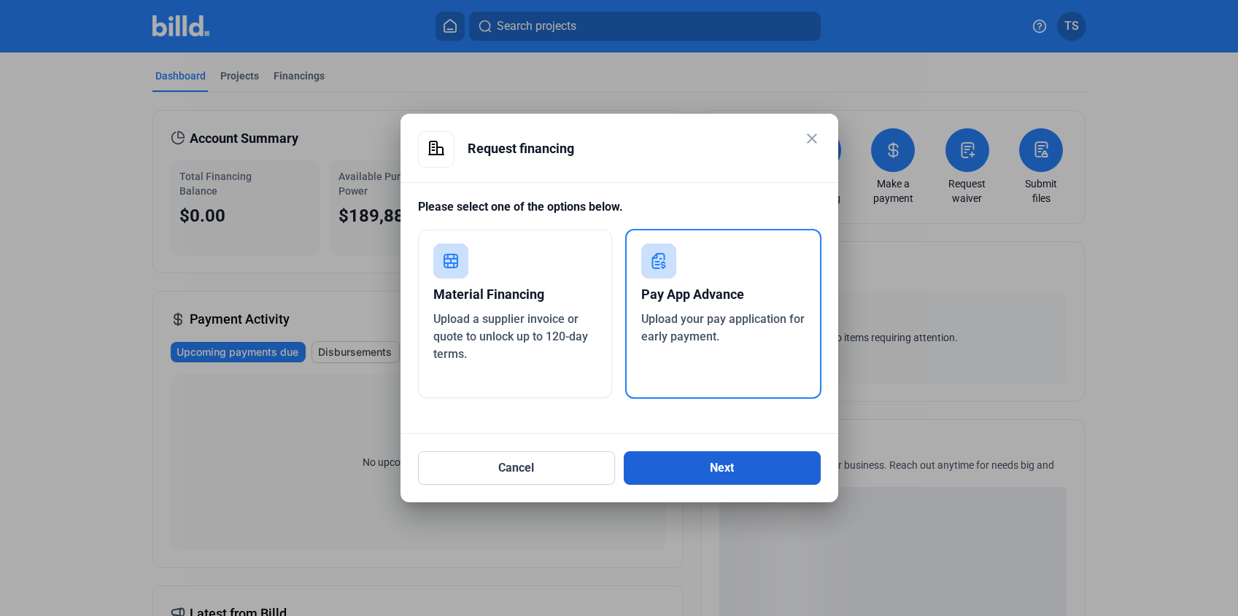
click at [667, 465] on button "Next" at bounding box center [722, 468] width 197 height 34
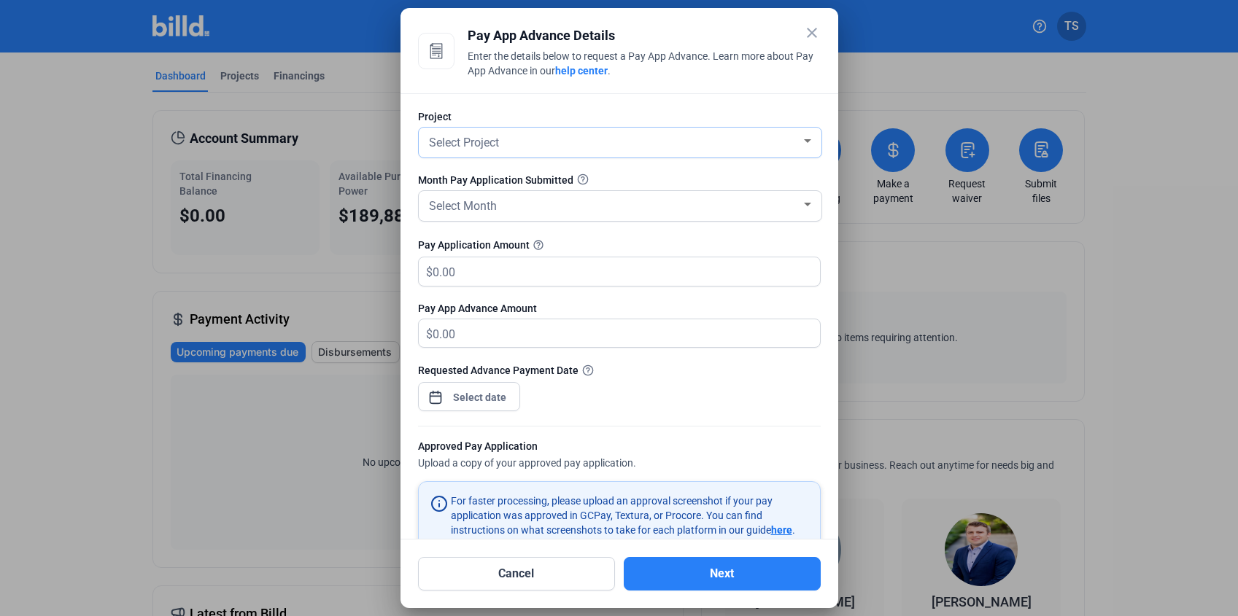
click at [488, 144] on span "Select Project" at bounding box center [464, 143] width 70 height 14
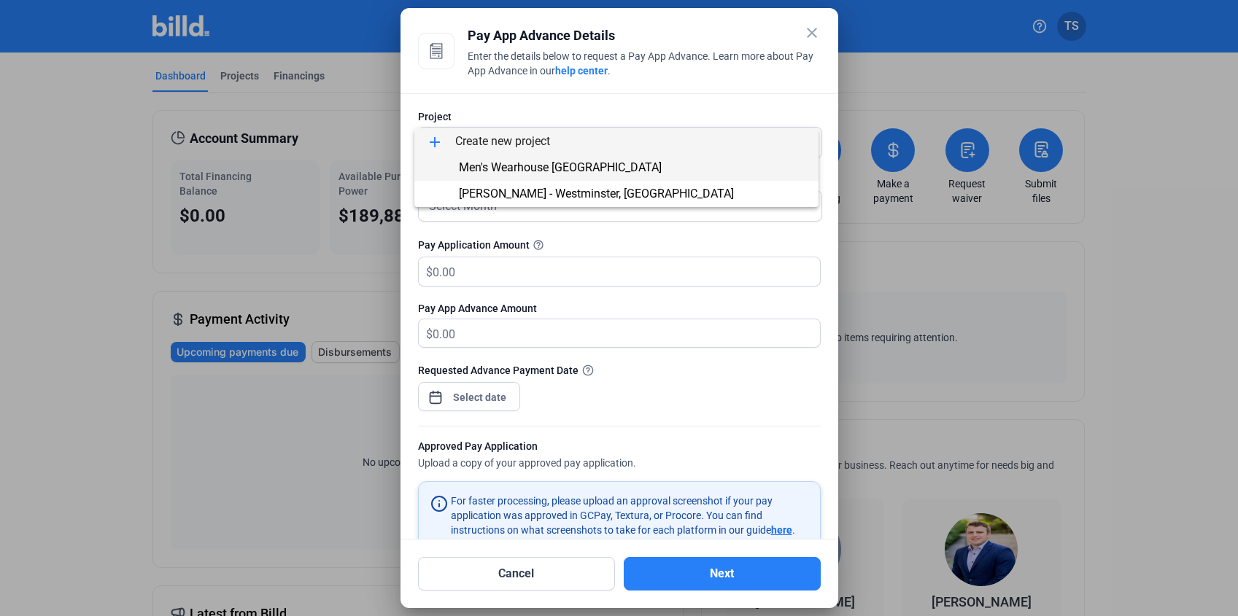
click at [493, 168] on span "Men's Wearhouse [GEOGRAPHIC_DATA]" at bounding box center [560, 167] width 203 height 14
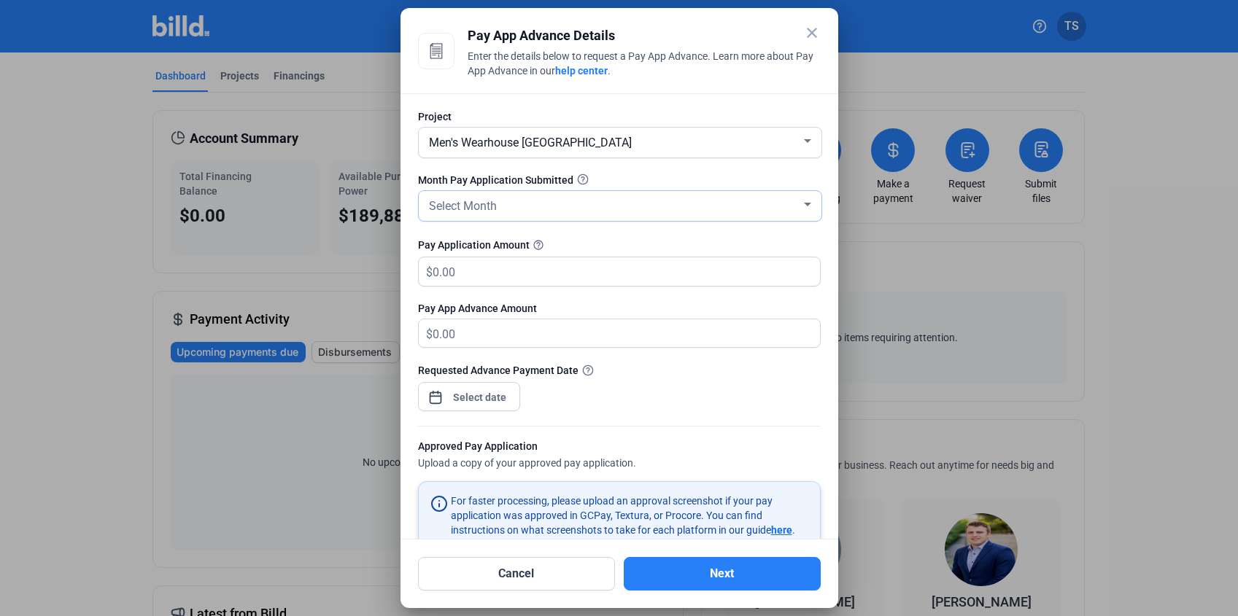
click at [494, 201] on span "Select Month" at bounding box center [463, 206] width 68 height 14
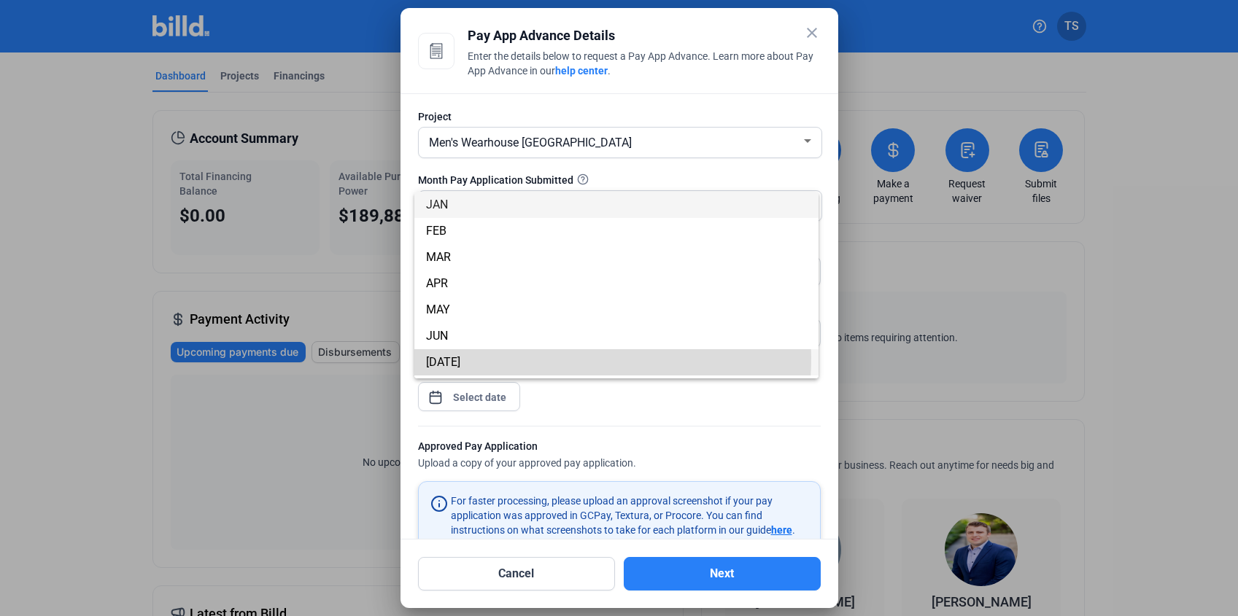
click at [449, 357] on span "[DATE]" at bounding box center [616, 362] width 381 height 26
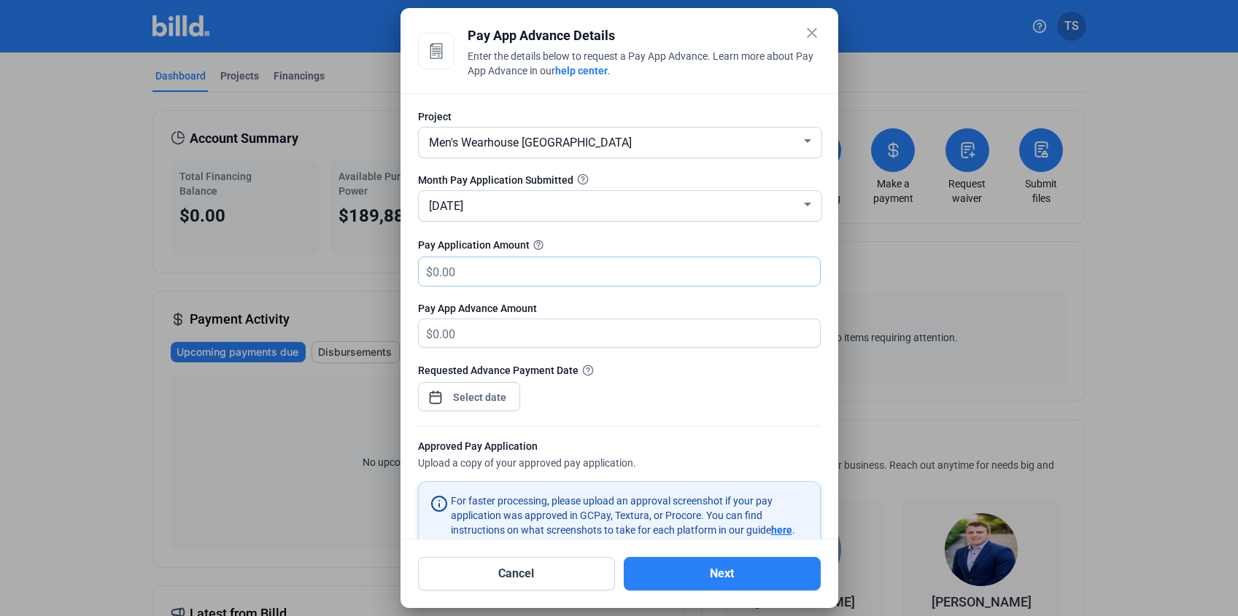
click at [518, 277] on input "text" at bounding box center [625, 271] width 387 height 28
type input "1,8000"
click at [464, 396] on div "close Pay App Advance Details Enter the details below to request a Pay App Adva…" at bounding box center [619, 308] width 1238 height 616
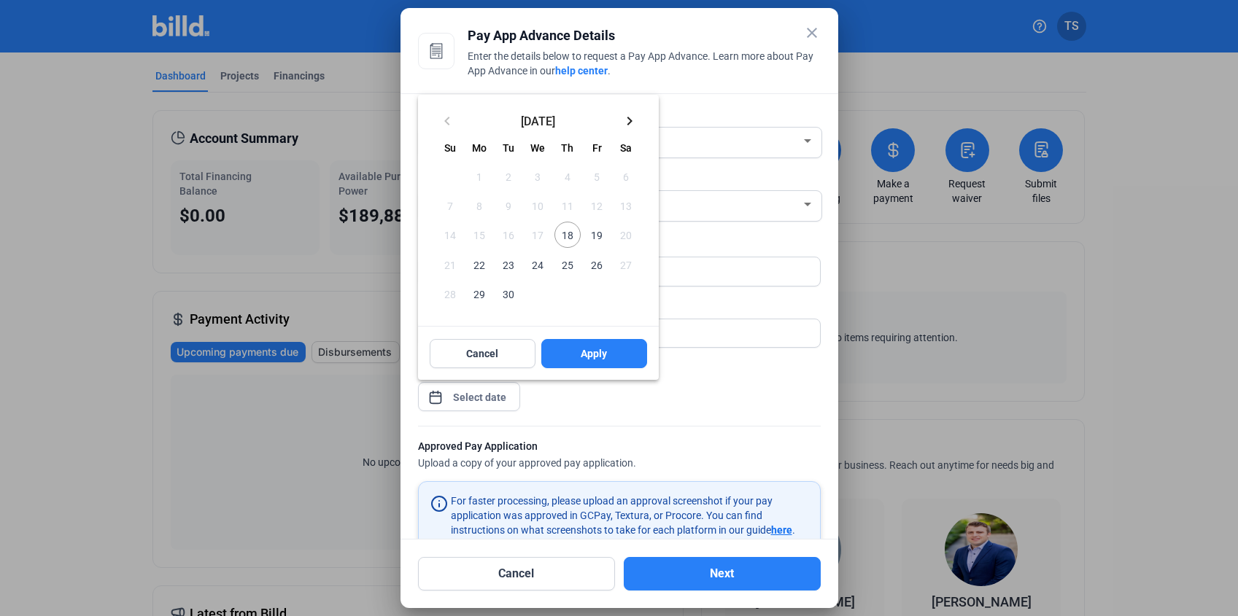
click at [562, 234] on span "18" at bounding box center [567, 235] width 26 height 26
click at [574, 351] on button "Apply" at bounding box center [594, 353] width 106 height 29
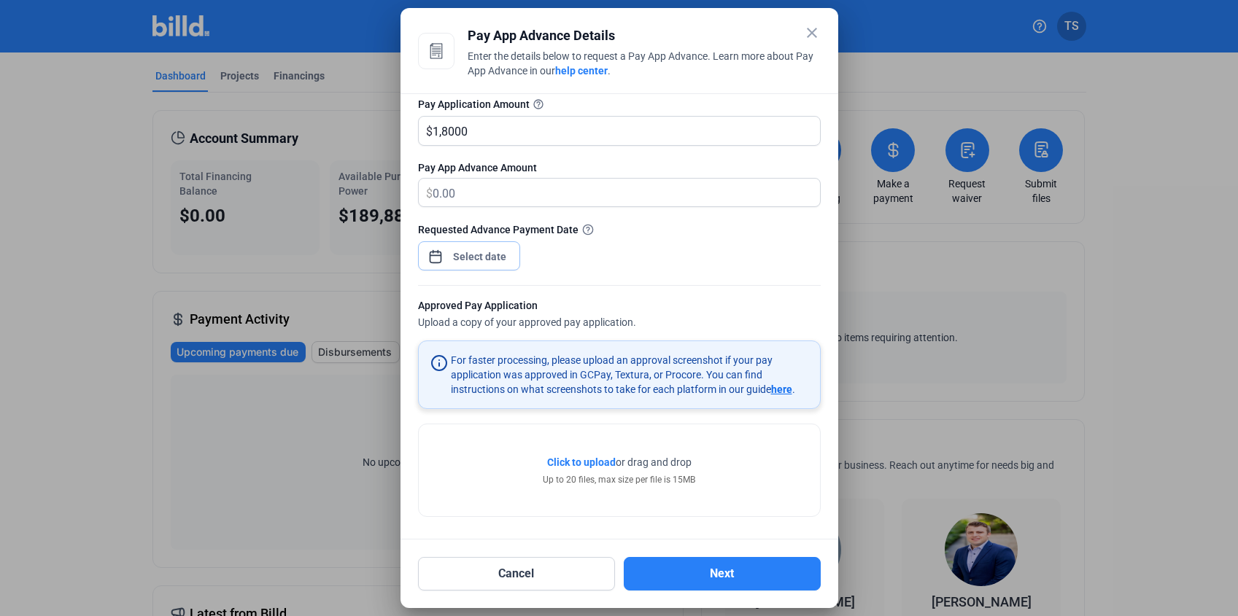
scroll to position [144, 0]
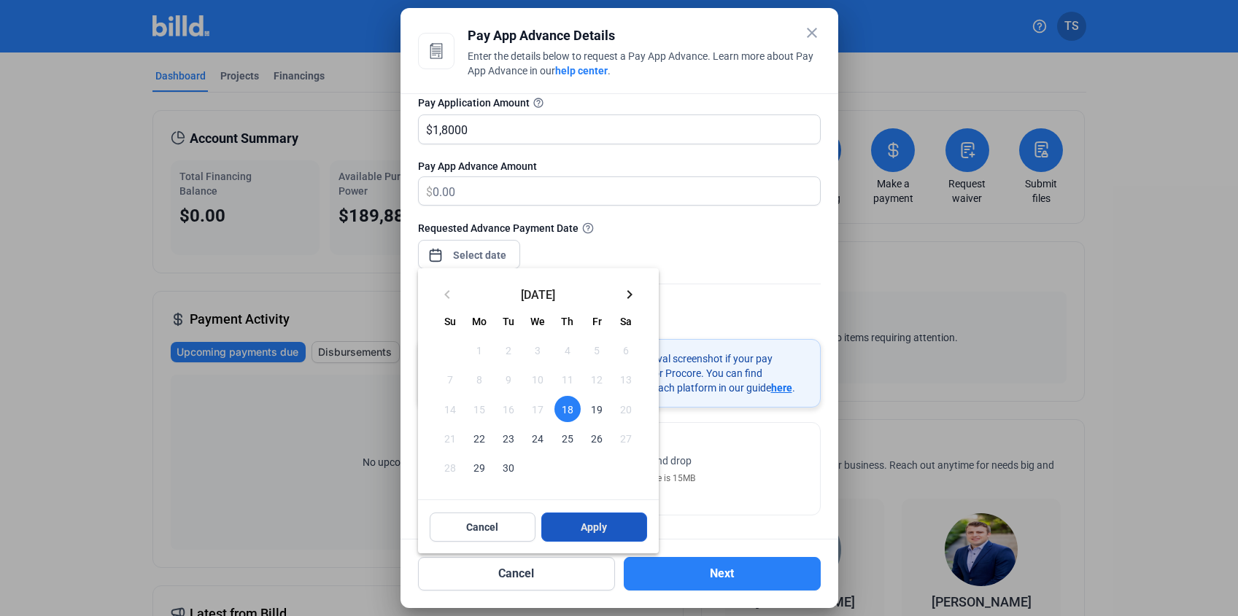
click at [580, 526] on button "Apply" at bounding box center [594, 527] width 106 height 29
click at [572, 532] on button "Apply" at bounding box center [594, 527] width 106 height 29
click at [502, 519] on button "Cancel" at bounding box center [483, 527] width 106 height 29
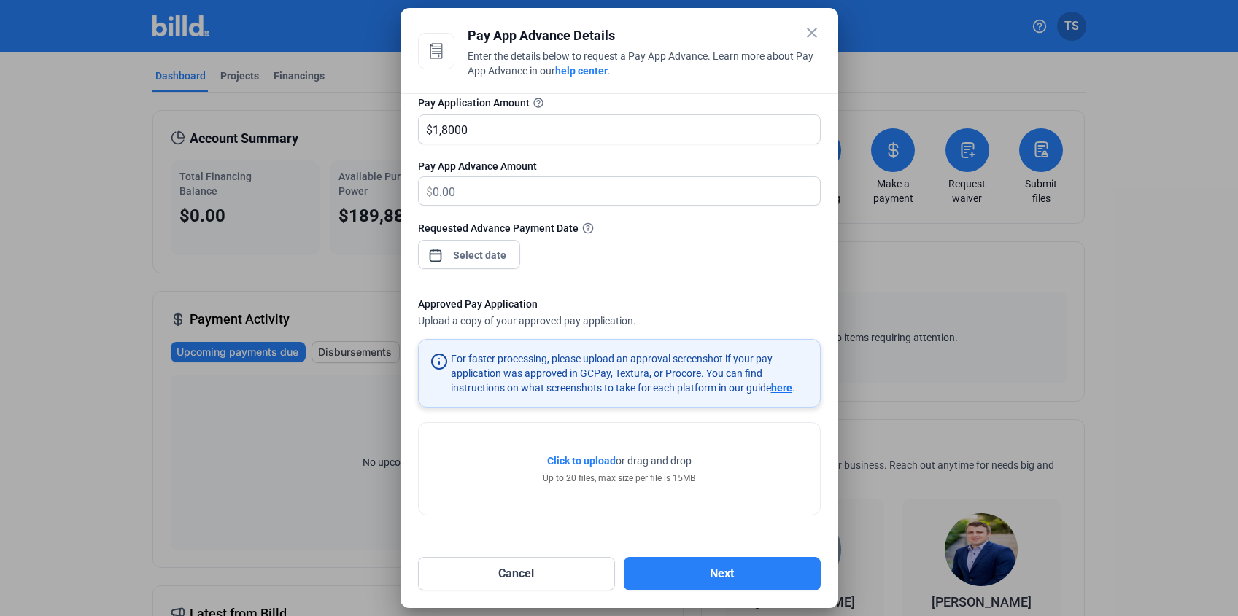
click at [574, 462] on span "Click to upload" at bounding box center [581, 461] width 69 height 12
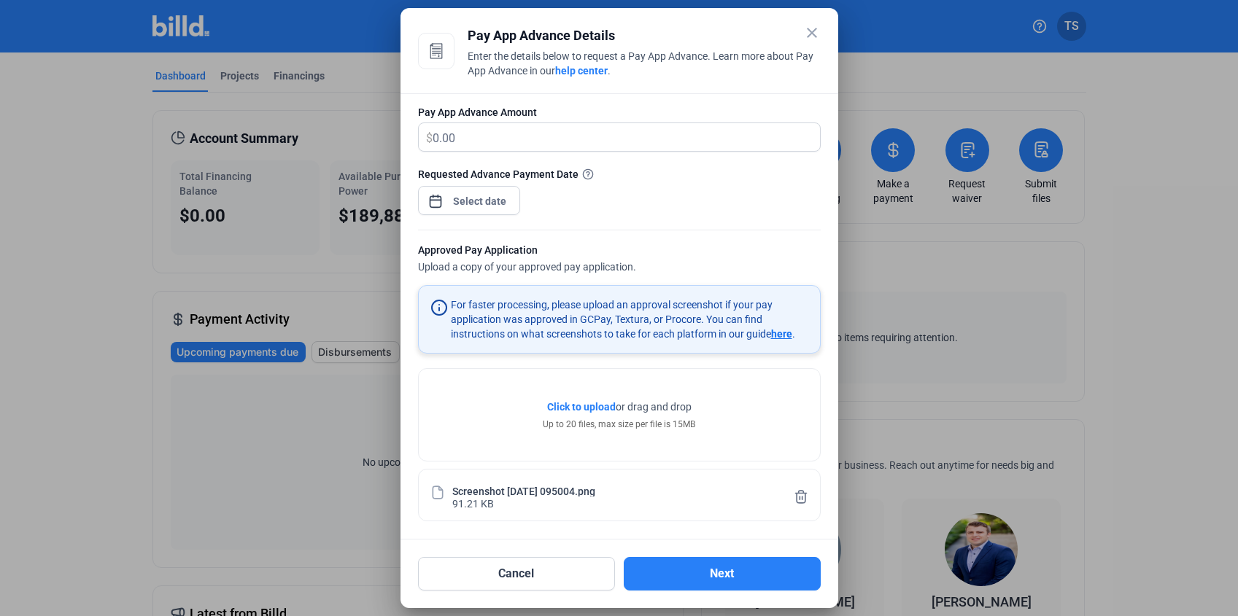
scroll to position [198, 0]
click at [686, 568] on button "Next" at bounding box center [722, 574] width 197 height 34
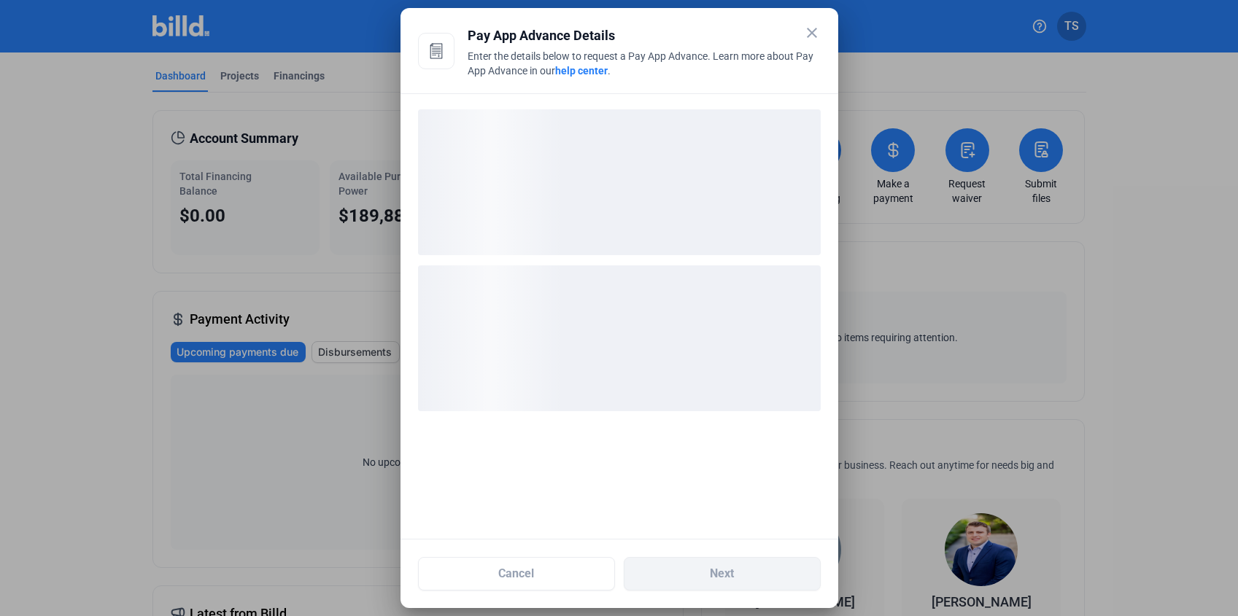
scroll to position [0, 0]
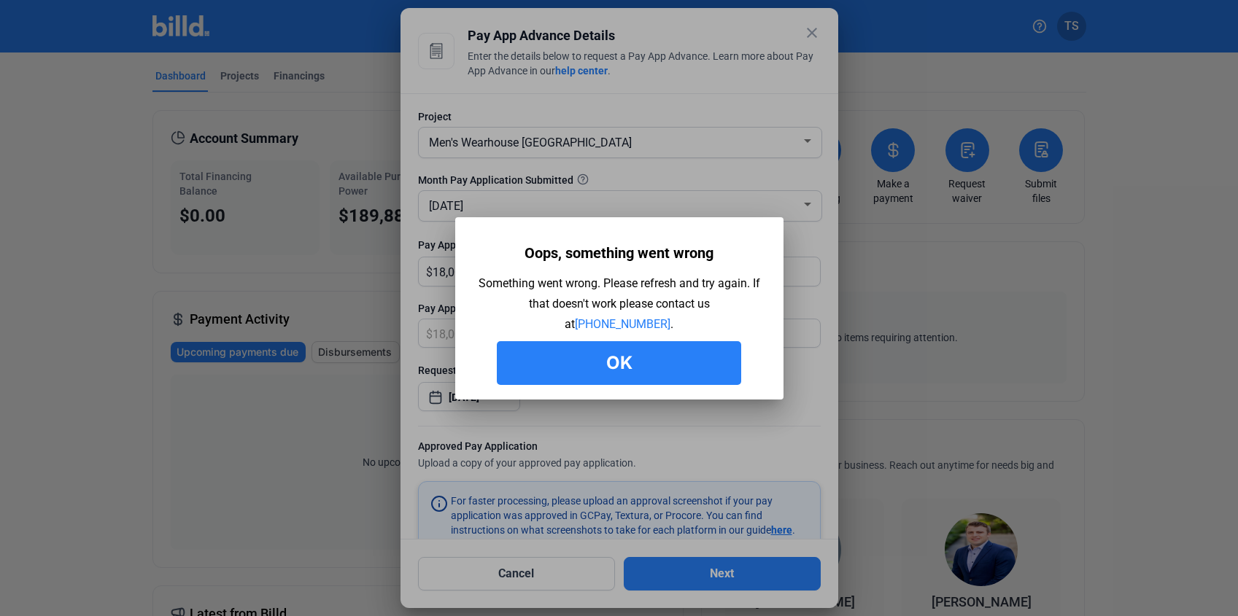
click at [618, 364] on button "Ok" at bounding box center [619, 363] width 244 height 44
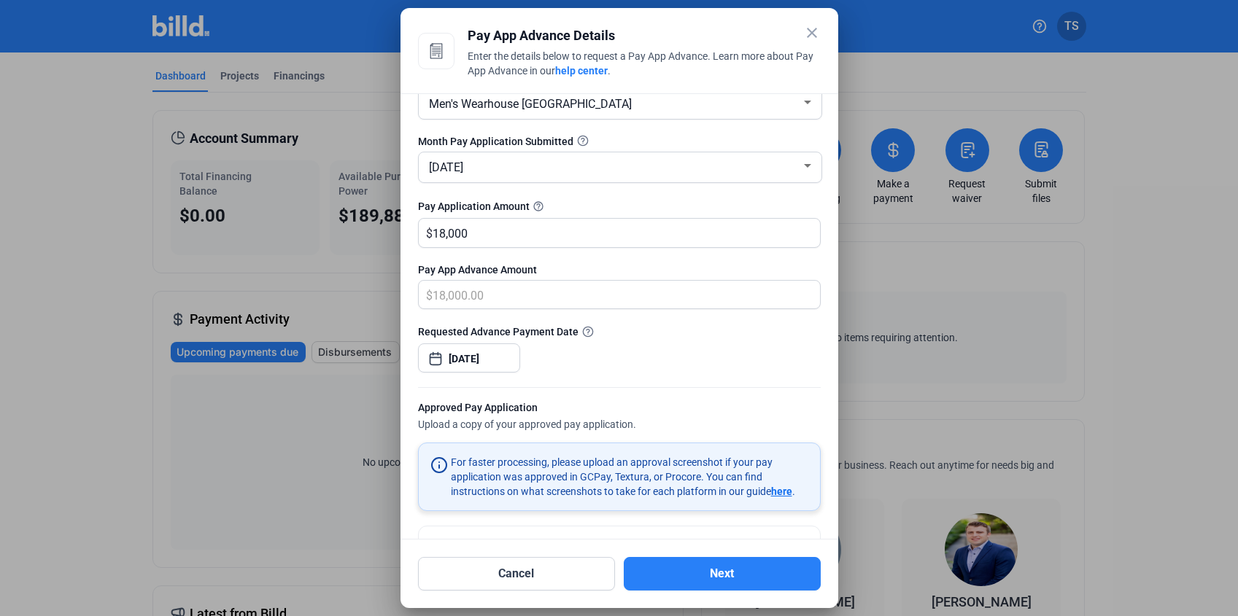
scroll to position [198, 0]
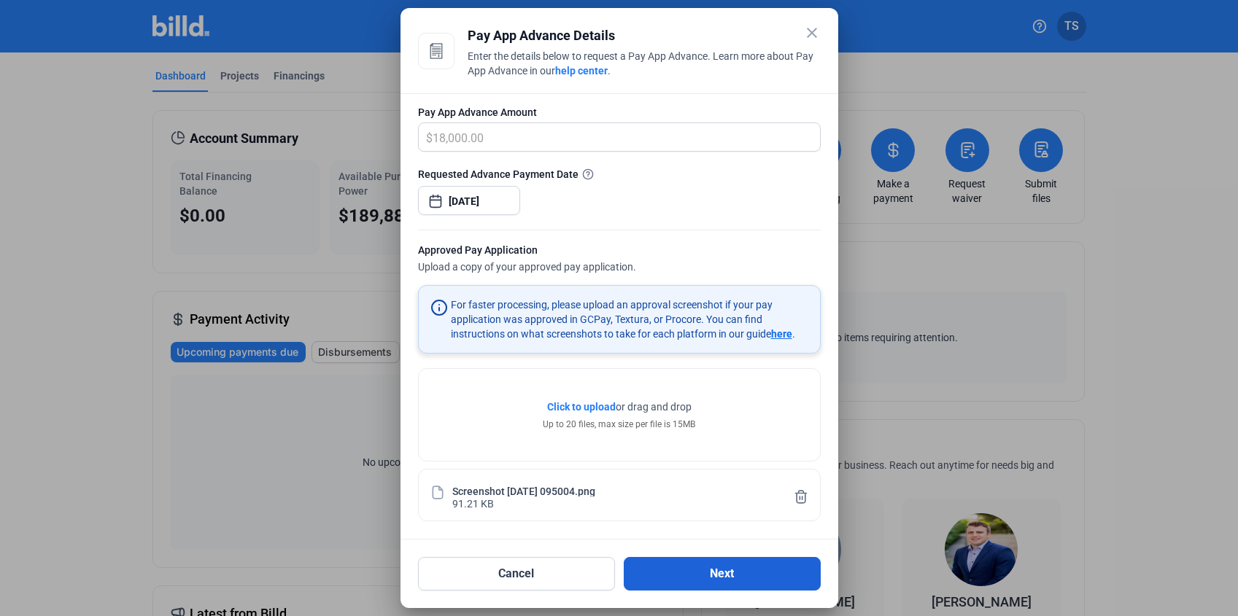
click at [688, 574] on button "Next" at bounding box center [722, 574] width 197 height 34
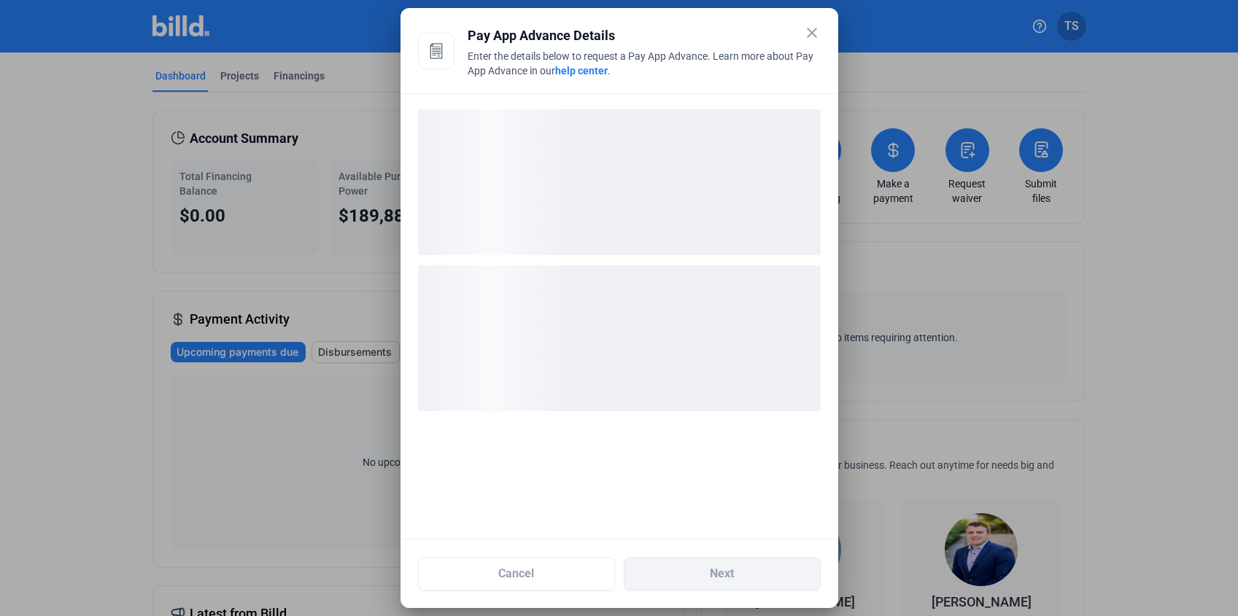
scroll to position [0, 0]
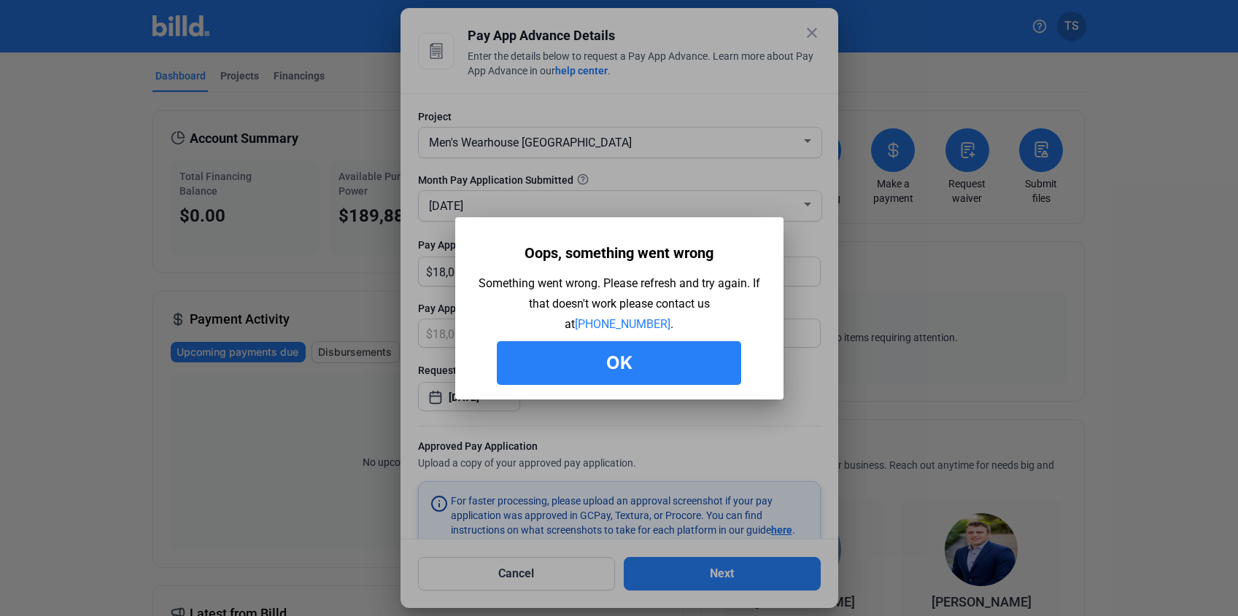
click at [651, 365] on button "Ok" at bounding box center [619, 363] width 244 height 44
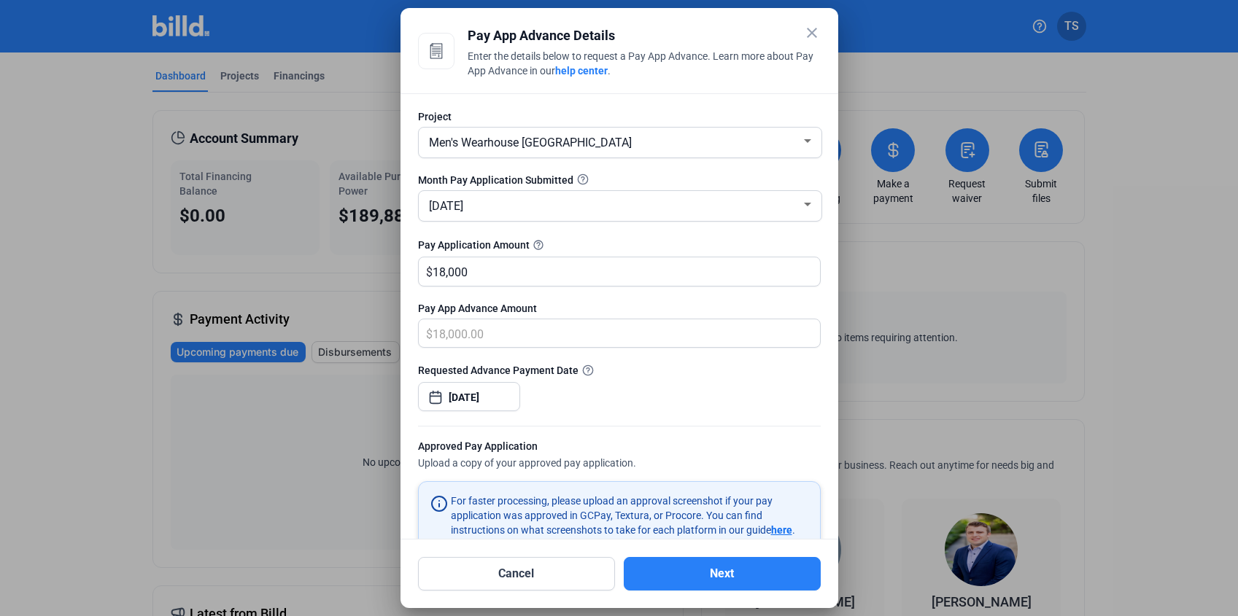
click at [923, 372] on div at bounding box center [619, 308] width 1238 height 616
click at [161, 445] on div at bounding box center [619, 308] width 1238 height 616
click at [807, 33] on mat-icon "close" at bounding box center [812, 33] width 18 height 18
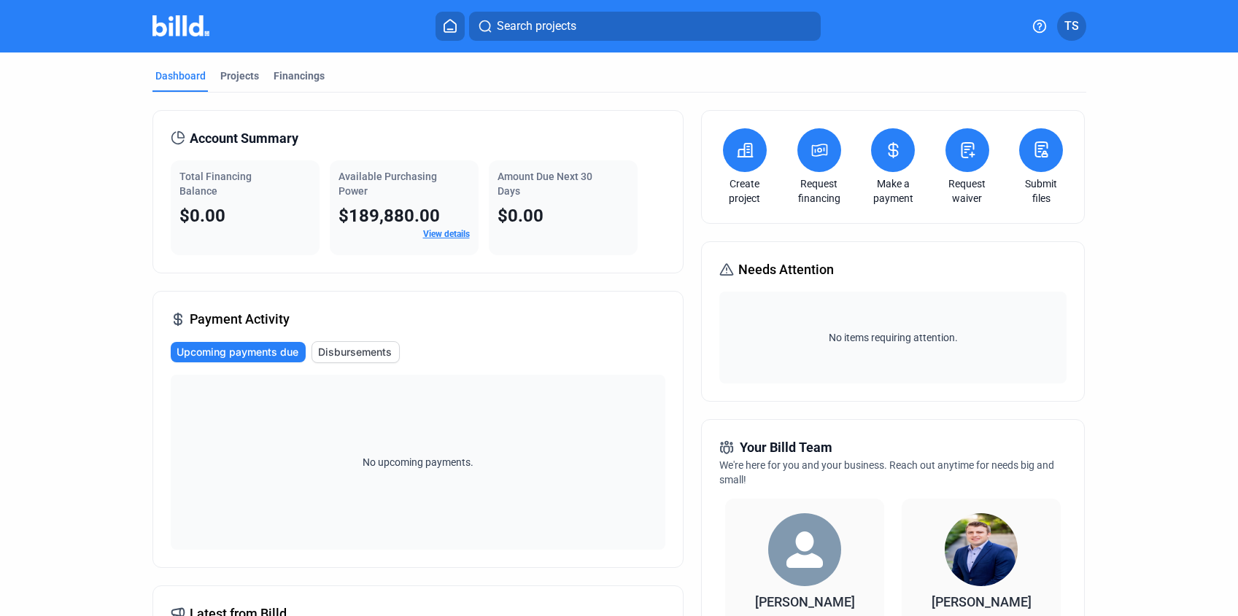
click at [338, 290] on div "Account Summary Total Financing Balance $0.00 Available Purchasing Power $189,8…" at bounding box center [417, 575] width 531 height 931
click at [812, 160] on button at bounding box center [819, 150] width 44 height 44
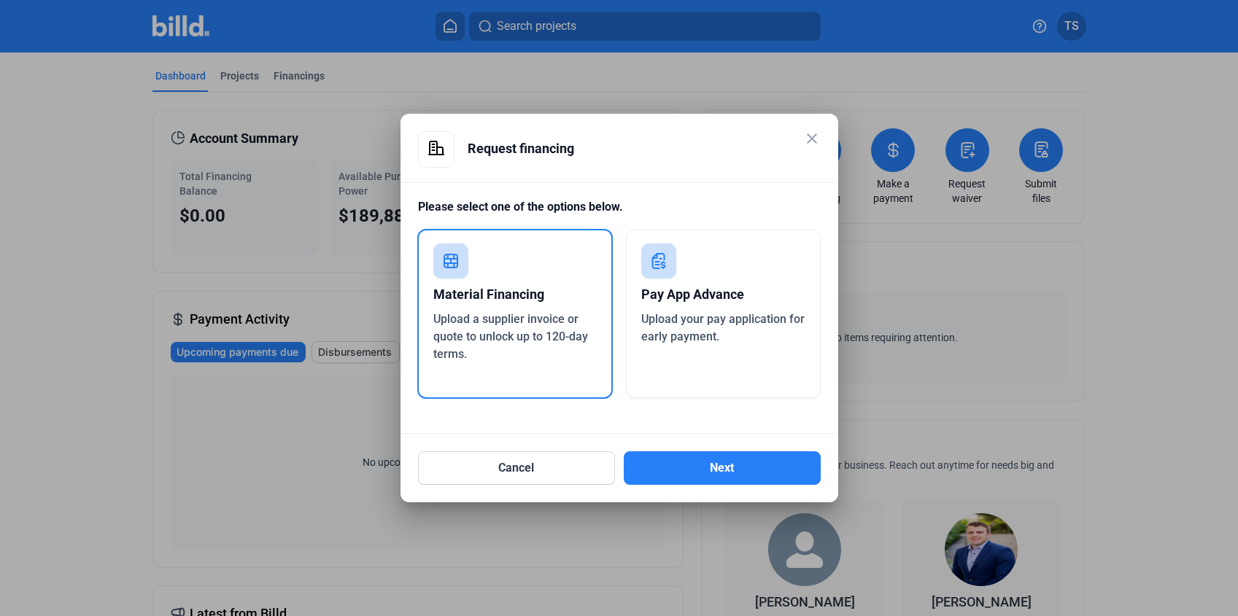
click at [661, 295] on div "Pay App Advance" at bounding box center [723, 295] width 164 height 32
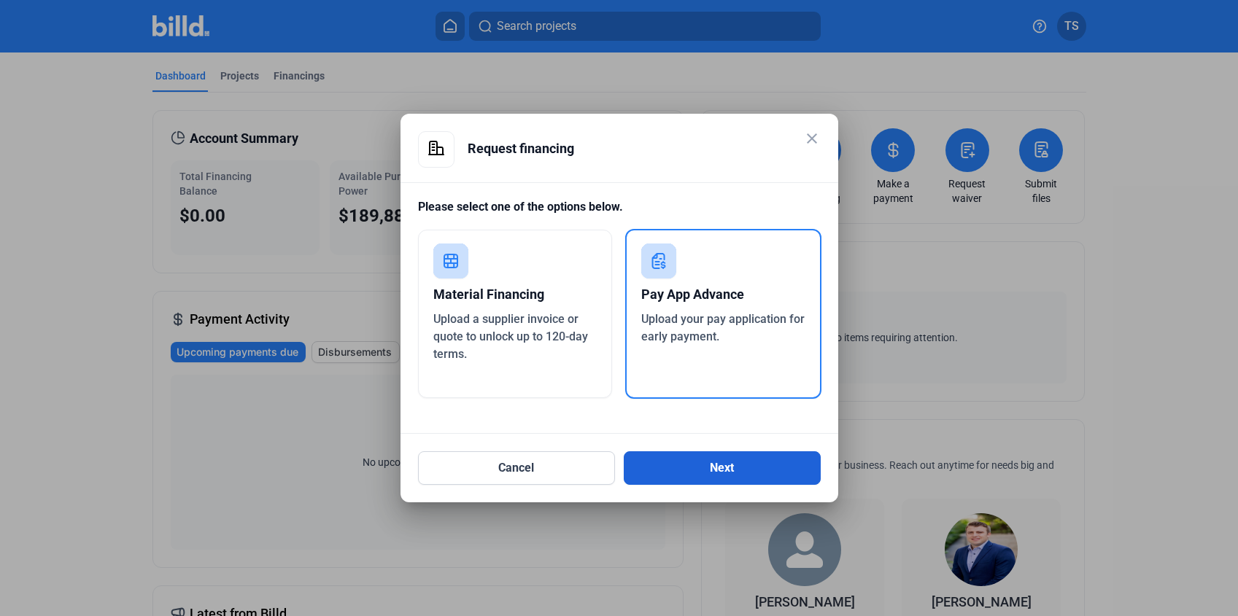
click at [657, 457] on button "Next" at bounding box center [722, 468] width 197 height 34
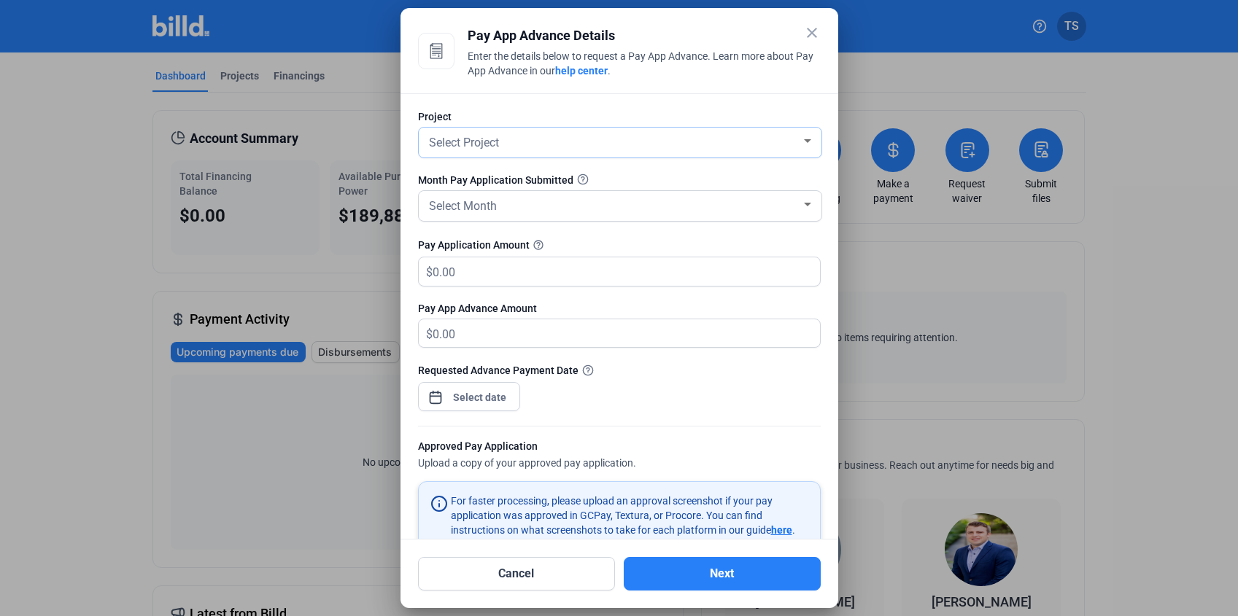
click at [545, 145] on div "Select Project" at bounding box center [613, 141] width 375 height 20
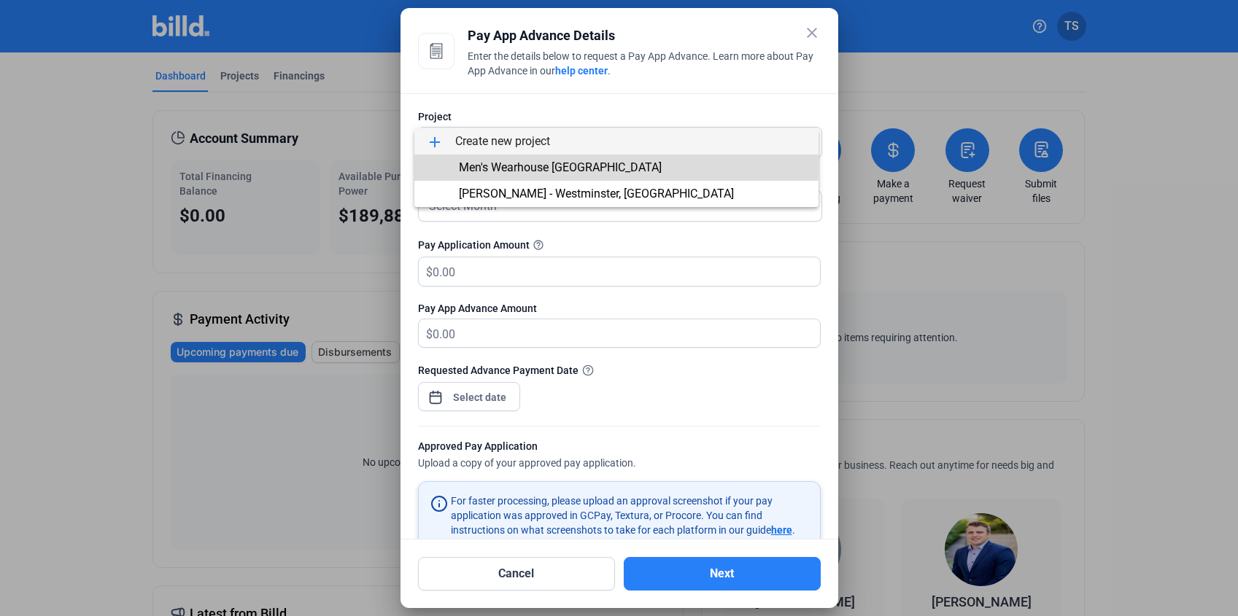
click at [529, 166] on span "Men's Wearhouse [GEOGRAPHIC_DATA]" at bounding box center [560, 167] width 203 height 14
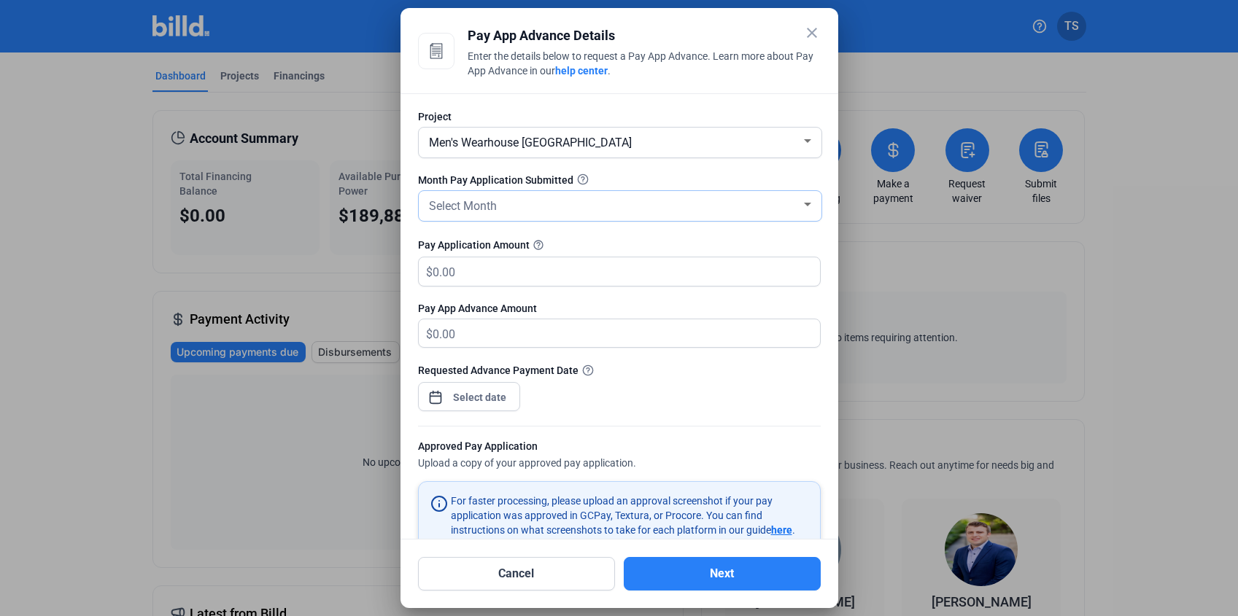
click at [511, 200] on div "Select Month" at bounding box center [613, 205] width 375 height 20
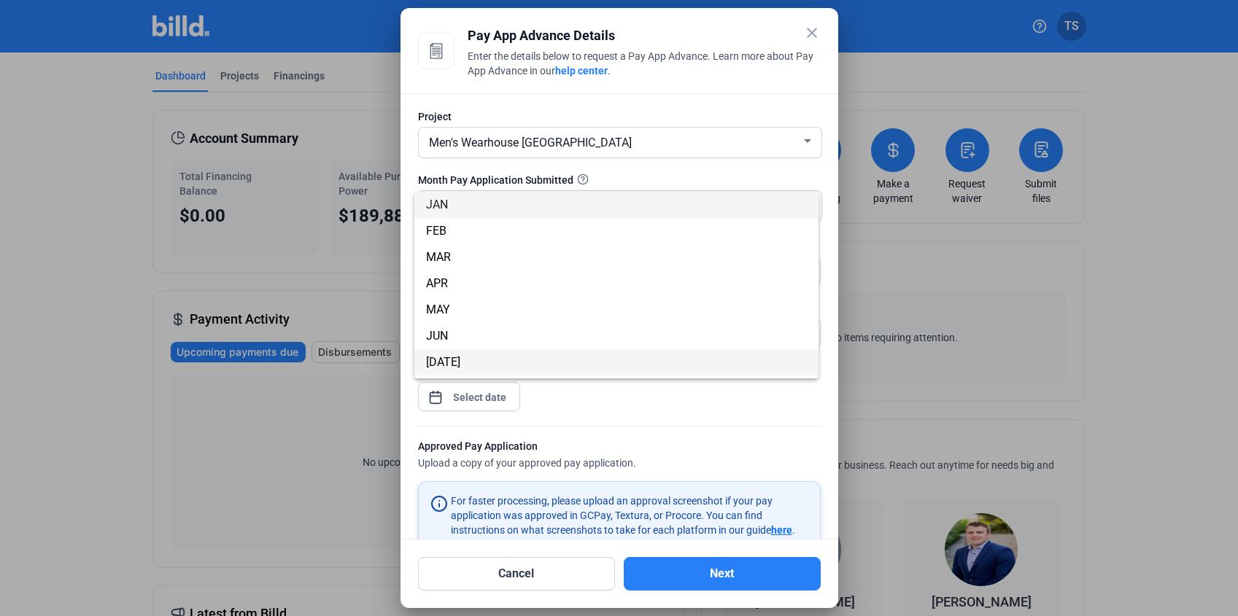
click at [438, 356] on span "[DATE]" at bounding box center [443, 362] width 34 height 14
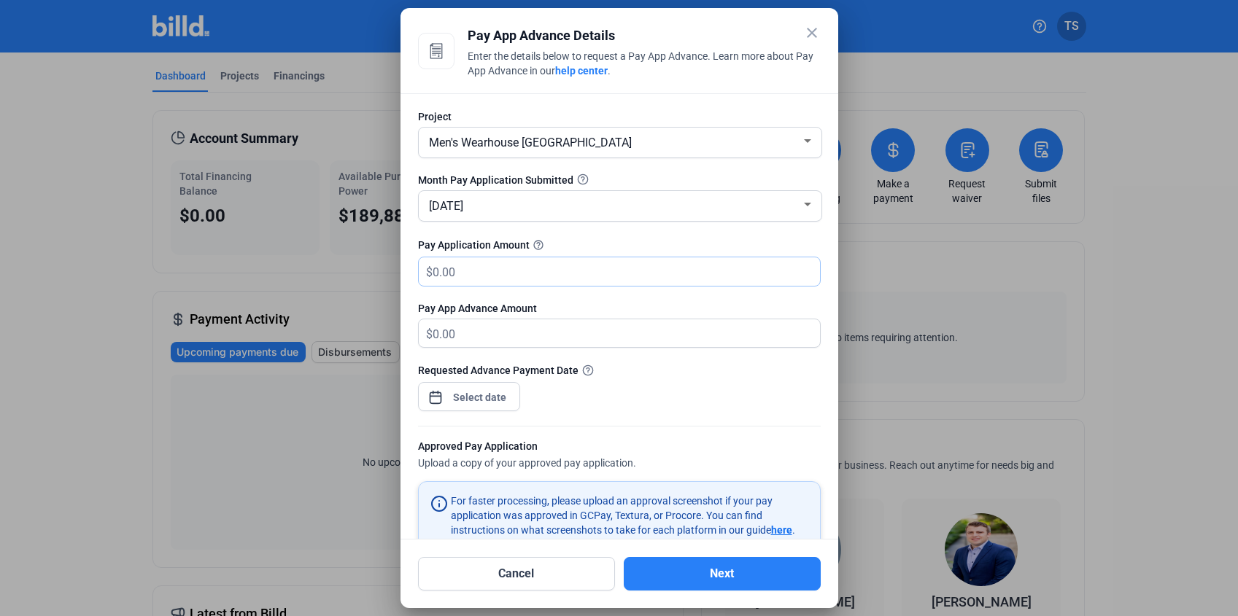
click at [480, 275] on input "text" at bounding box center [625, 271] width 387 height 28
type input "1,8000"
click at [454, 392] on div "close Pay App Advance Details Enter the details below to request a Pay App Adva…" at bounding box center [619, 308] width 1238 height 616
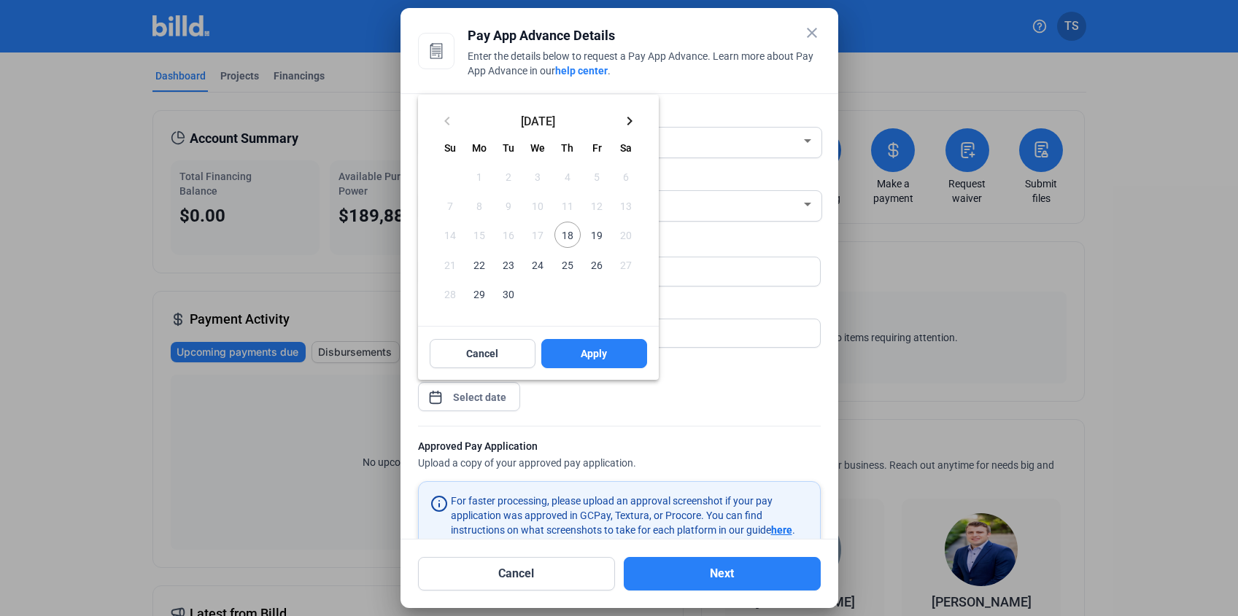
click at [564, 236] on span "18" at bounding box center [567, 235] width 26 height 26
click at [558, 353] on button "Apply" at bounding box center [594, 353] width 106 height 29
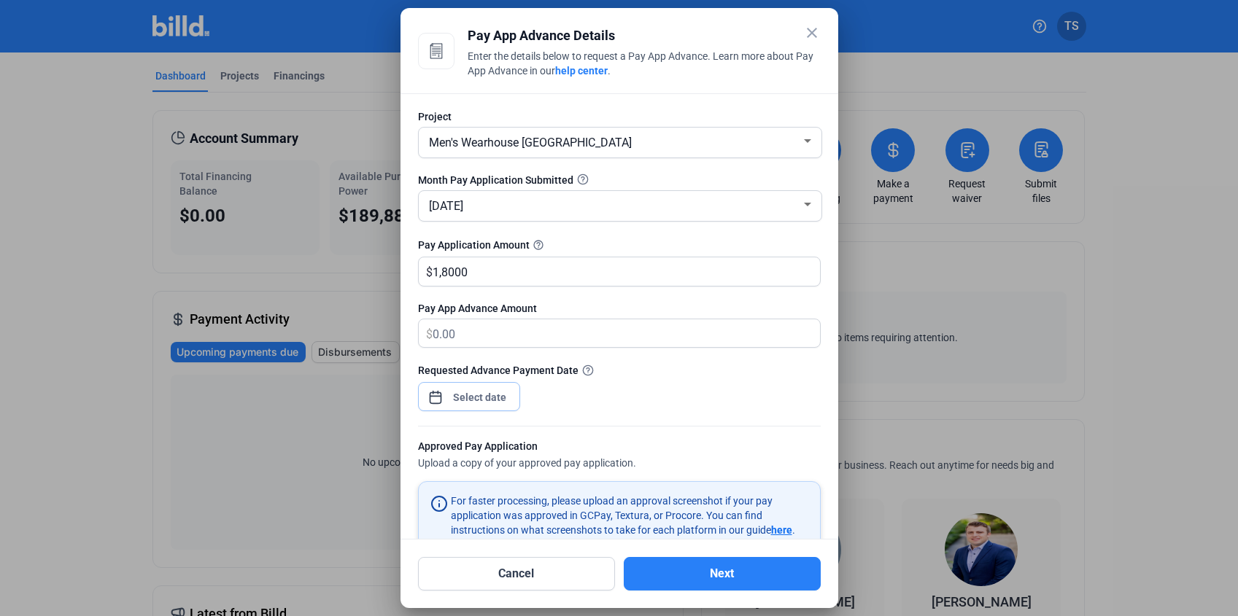
type input "[DATE]"
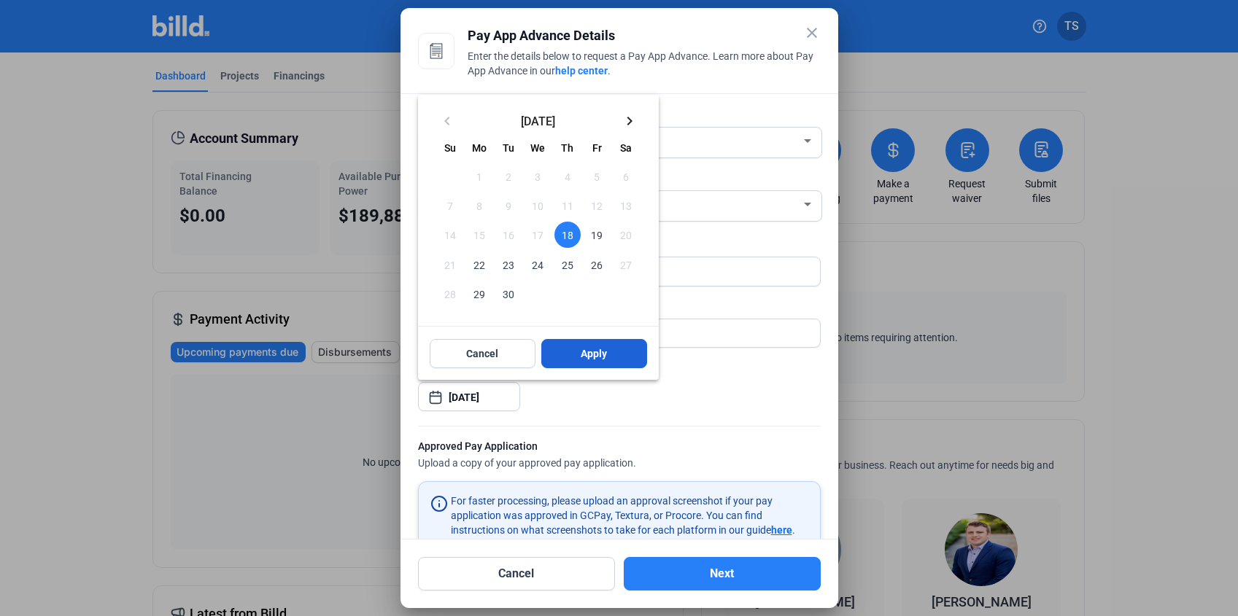
click at [624, 351] on button "Apply" at bounding box center [594, 353] width 106 height 29
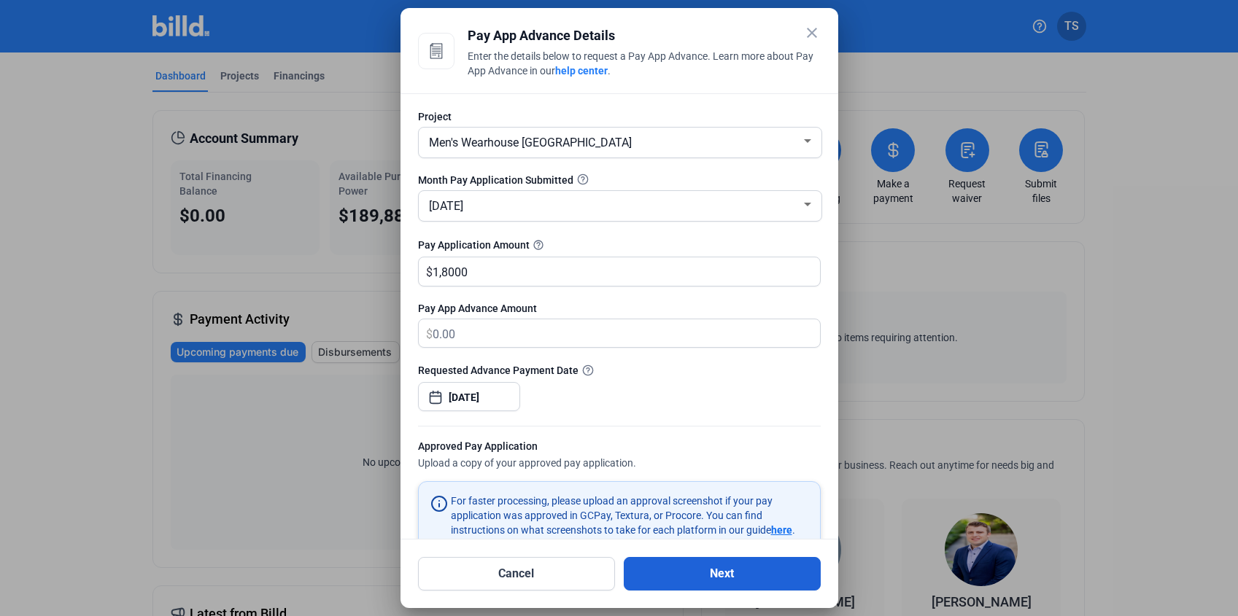
click at [667, 575] on button "Next" at bounding box center [722, 574] width 197 height 34
click at [704, 573] on button "Next" at bounding box center [722, 574] width 197 height 34
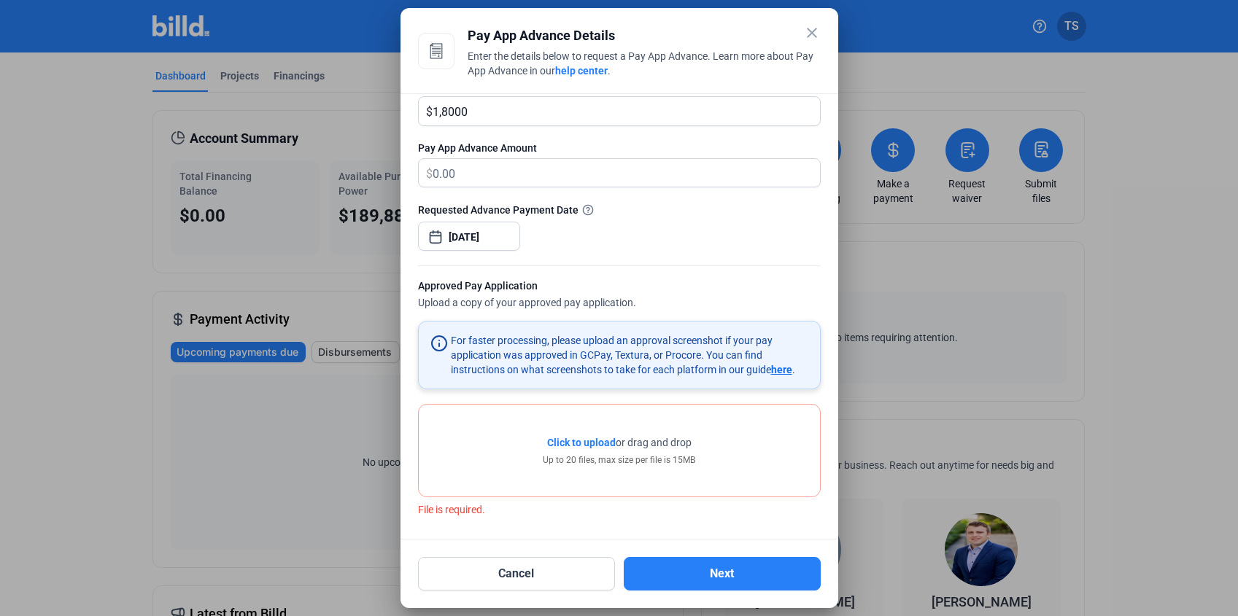
scroll to position [162, 0]
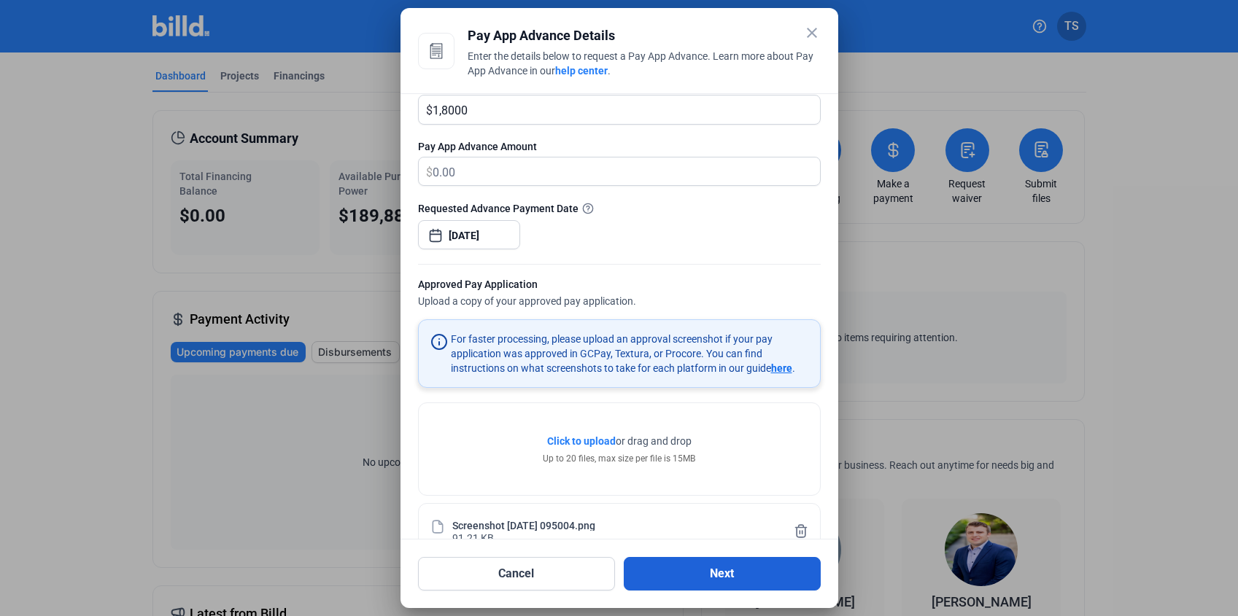
click at [659, 570] on button "Next" at bounding box center [722, 574] width 197 height 34
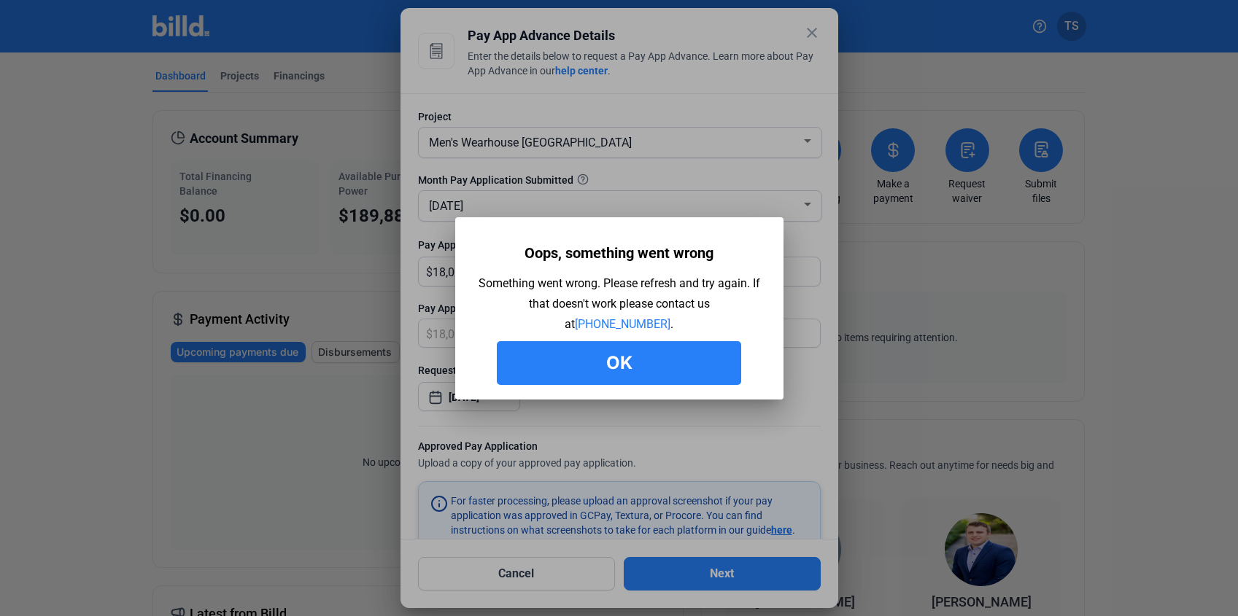
click at [567, 354] on button "Ok" at bounding box center [619, 363] width 244 height 44
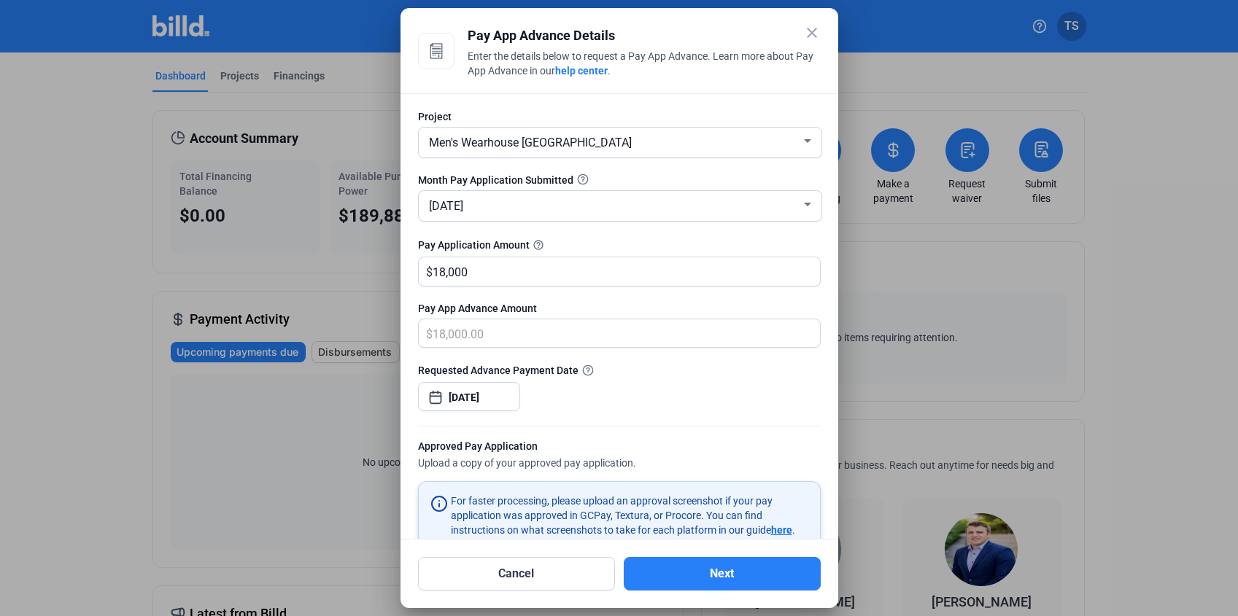
click at [812, 35] on mat-icon "close" at bounding box center [812, 33] width 18 height 18
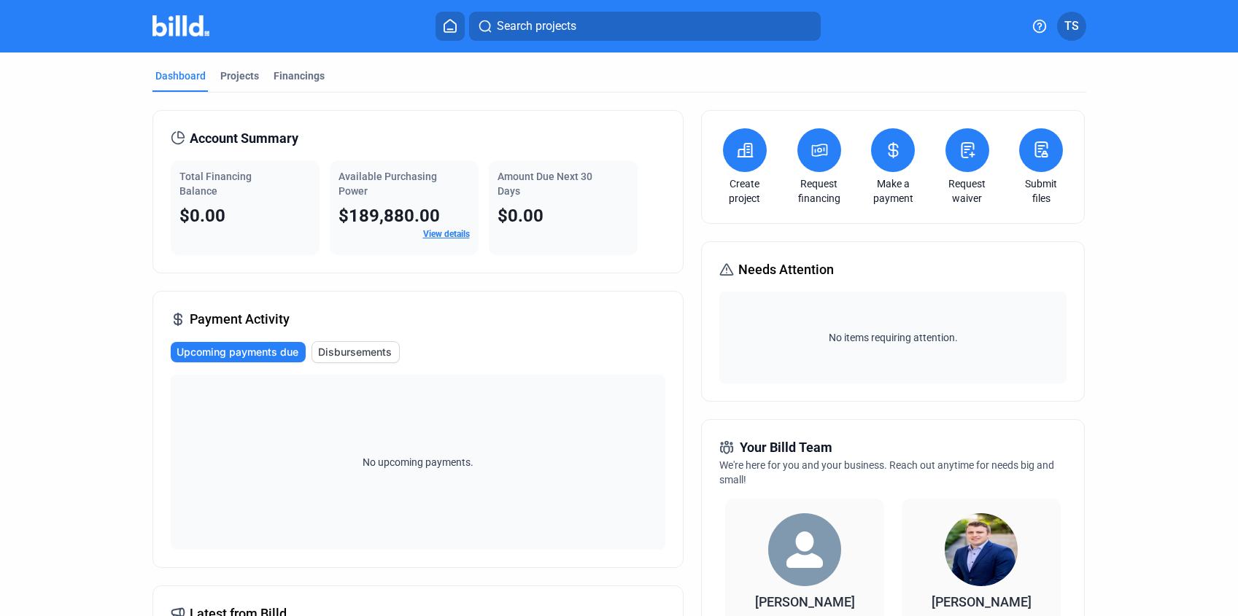
click at [545, 311] on div "Payment Activity Upcoming payments due Disbursements No upcoming payments." at bounding box center [417, 429] width 531 height 277
click at [344, 351] on span "Disbursements" at bounding box center [355, 352] width 74 height 15
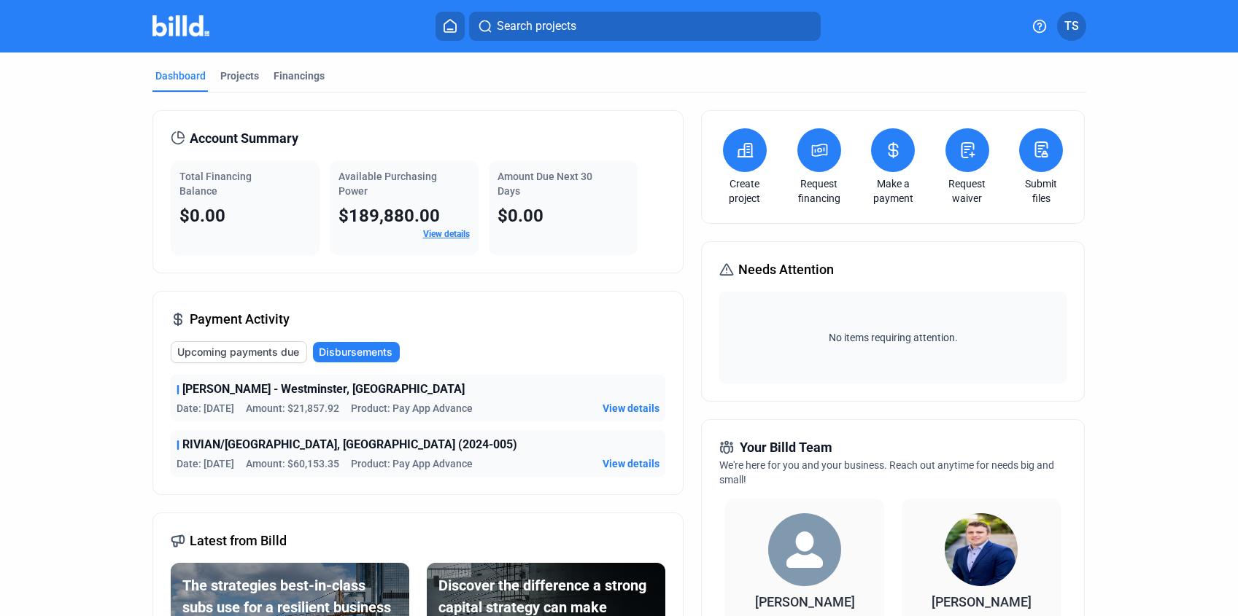
click at [491, 328] on div "Payment Activity Upcoming payments due Disbursements [PERSON_NAME] - [GEOGRAPHI…" at bounding box center [417, 393] width 531 height 204
click at [44, 298] on div "Dashboard Projects Financings Account Summary Total Financing Balance $0.00 Ava…" at bounding box center [619, 556] width 1238 height 1006
